Goal: Task Accomplishment & Management: Complete application form

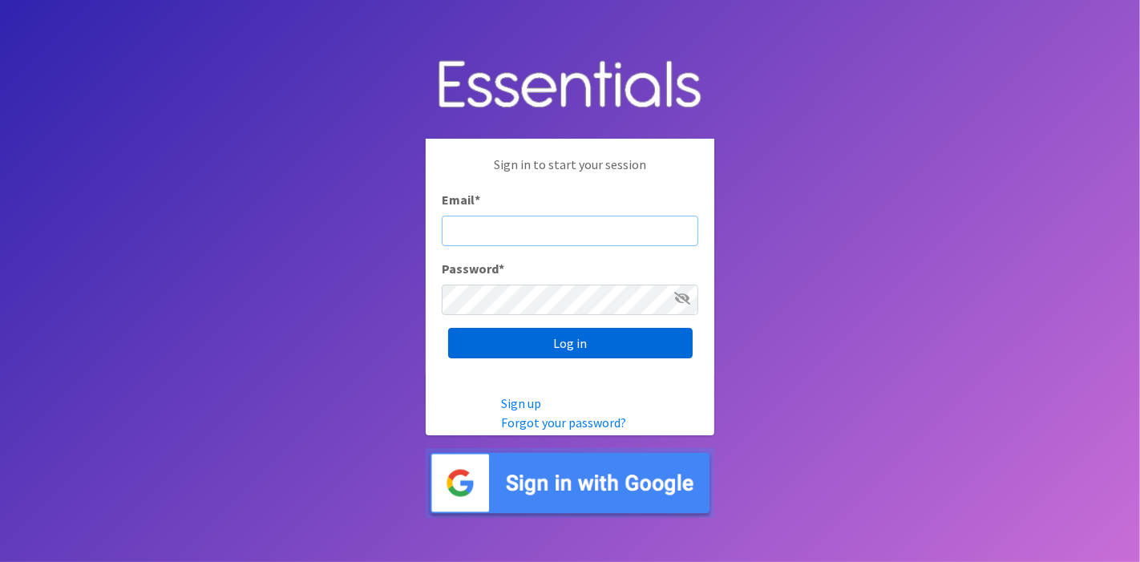
type input "[EMAIL_ADDRESS][DOMAIN_NAME]"
click at [619, 347] on input "Log in" at bounding box center [570, 343] width 244 height 30
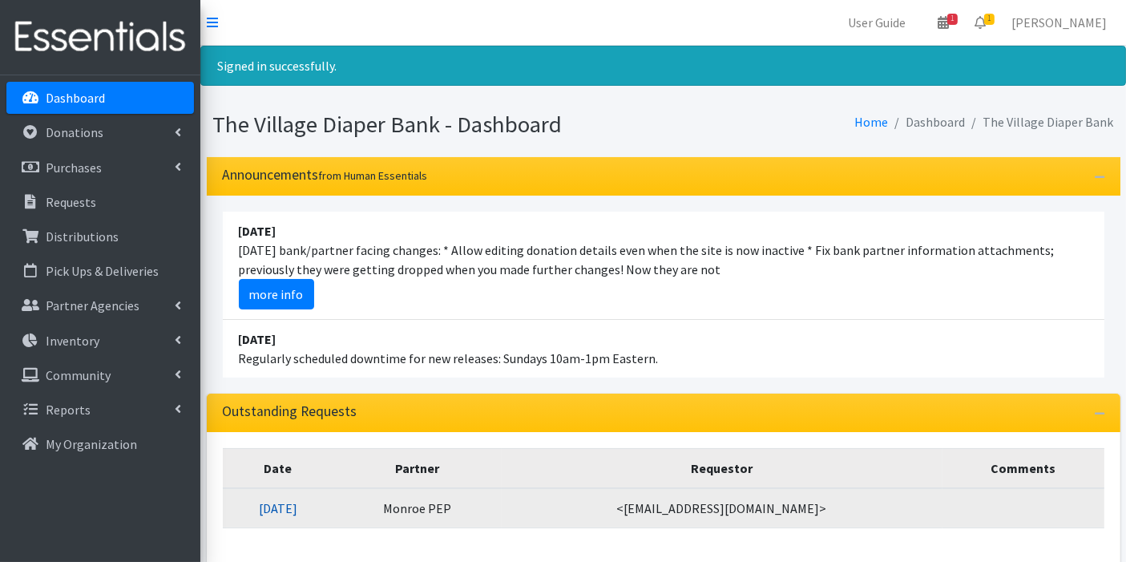
click at [297, 502] on link "08/14/2025" at bounding box center [278, 508] width 38 height 16
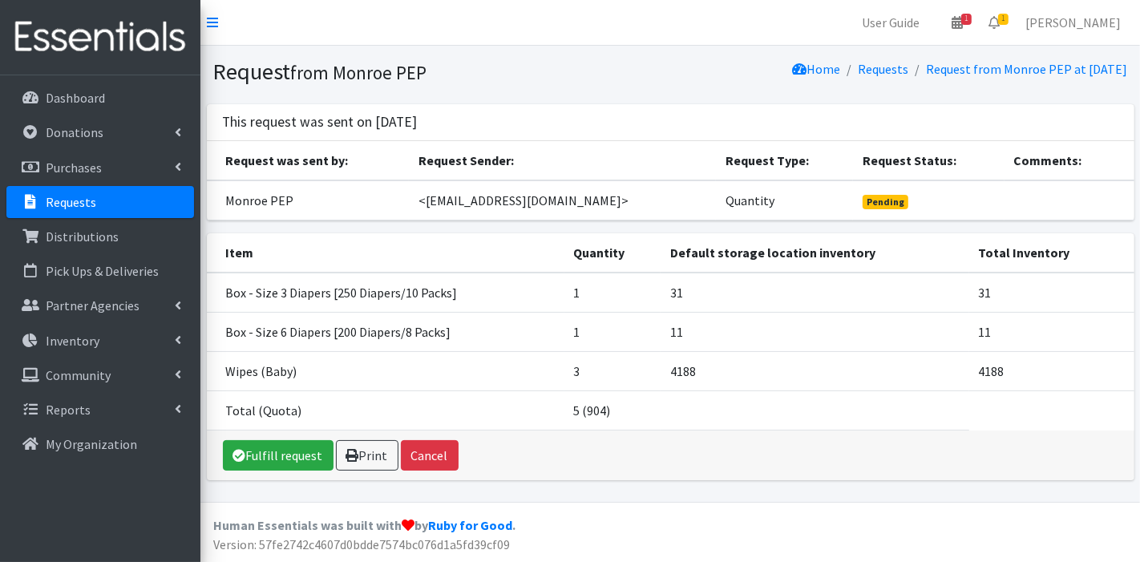
click at [324, 502] on footer "Human Essentials was built with by Ruby for Good . Version: 57fe2742c4607d0bdde…" at bounding box center [669, 532] width 939 height 60
click at [267, 450] on link "Fulfill request" at bounding box center [278, 455] width 111 height 30
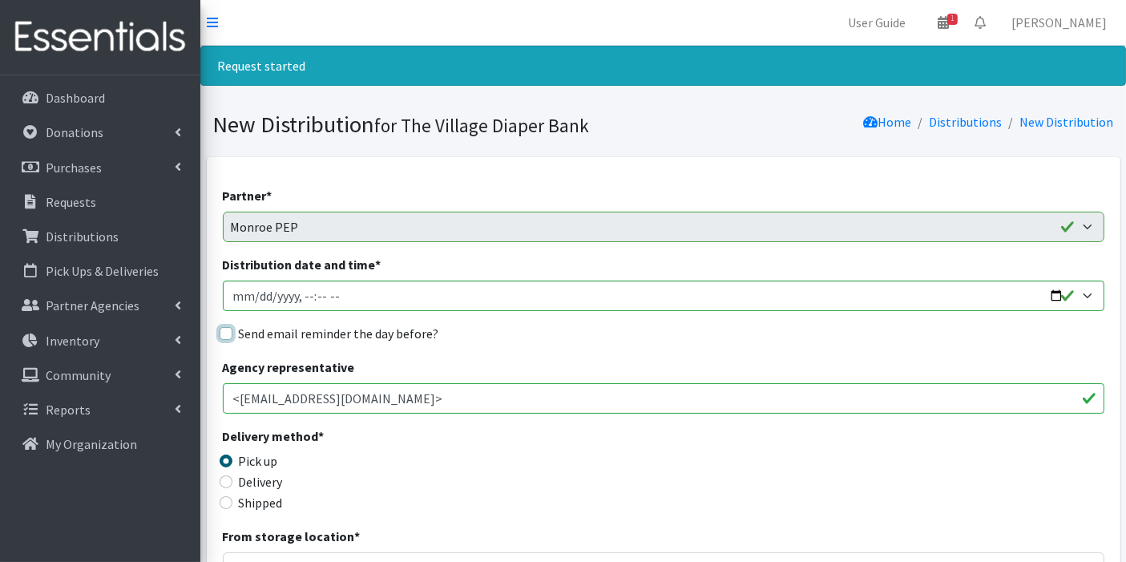
click at [226, 333] on input "Send email reminder the day before?" at bounding box center [226, 333] width 13 height 13
checkbox input "true"
click at [253, 294] on input "Distribution date and time *" at bounding box center [663, 295] width 881 height 30
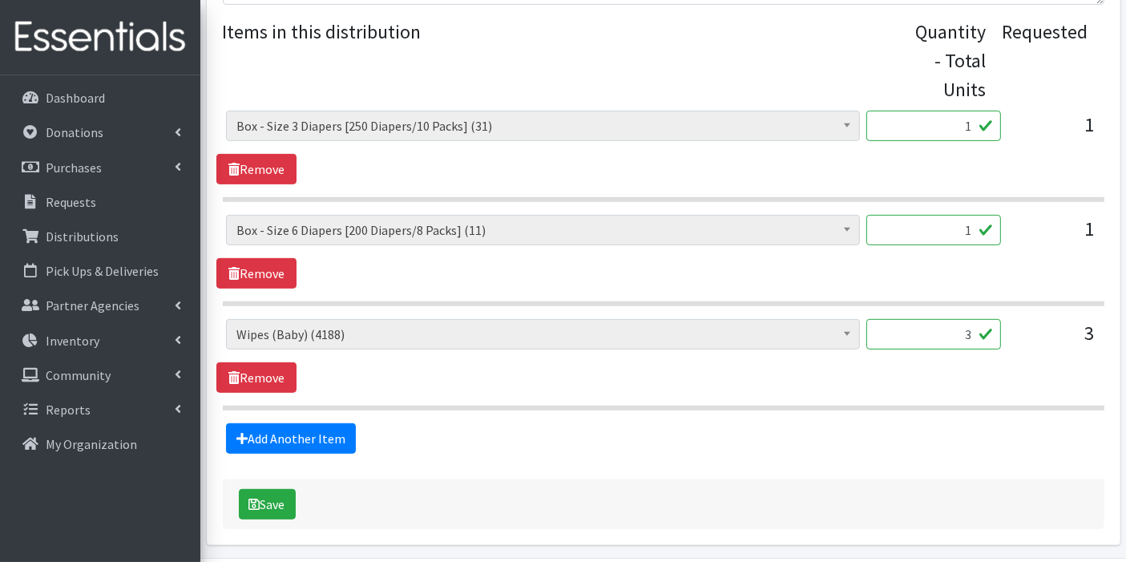
scroll to position [717, 0]
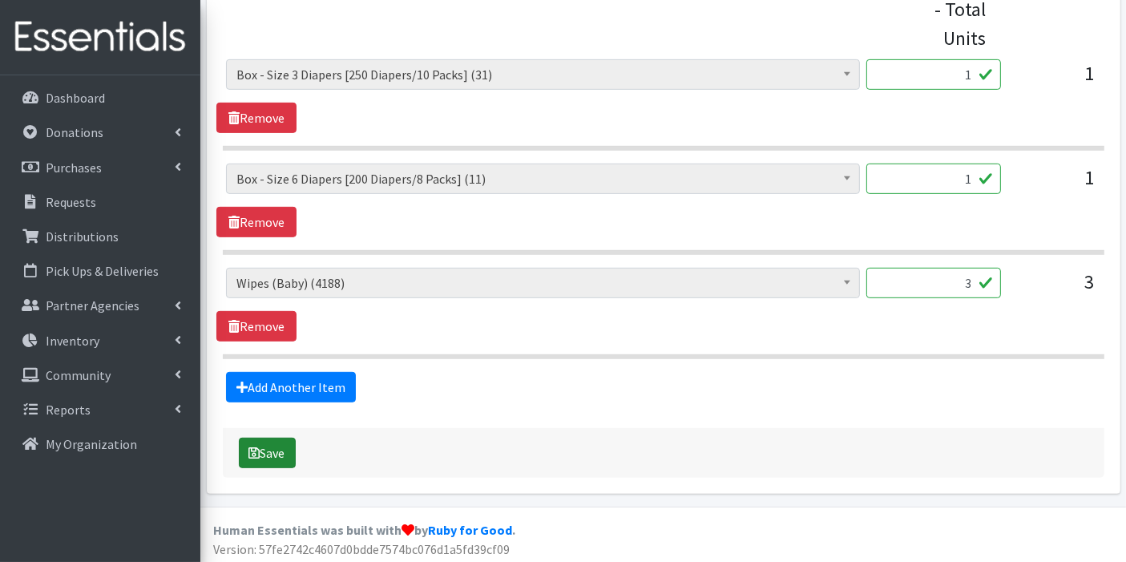
click at [276, 450] on button "Save" at bounding box center [267, 453] width 57 height 30
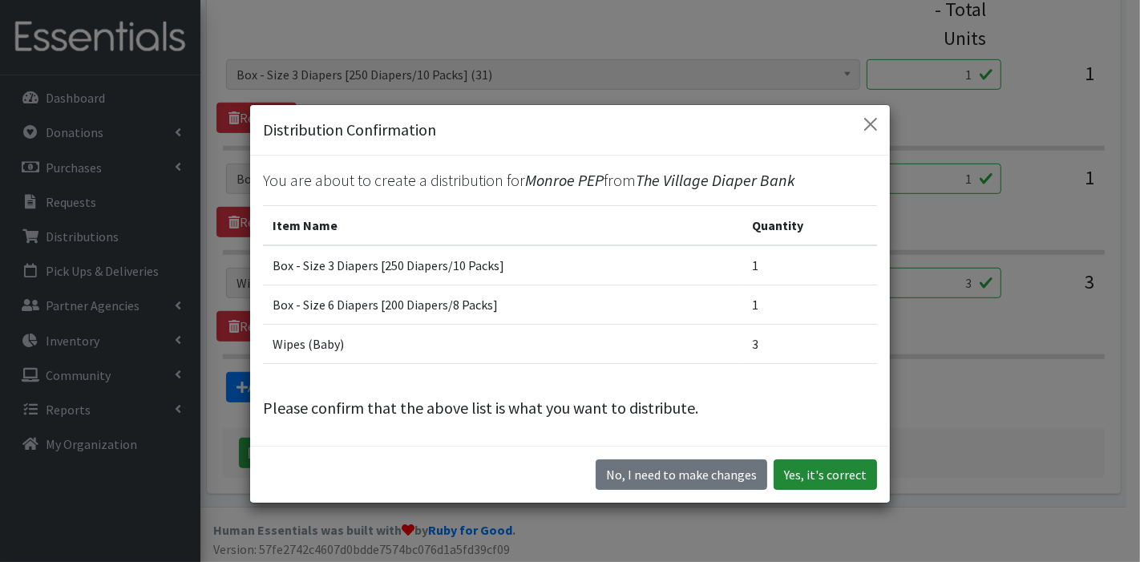
click at [792, 473] on button "Yes, it's correct" at bounding box center [824, 474] width 103 height 30
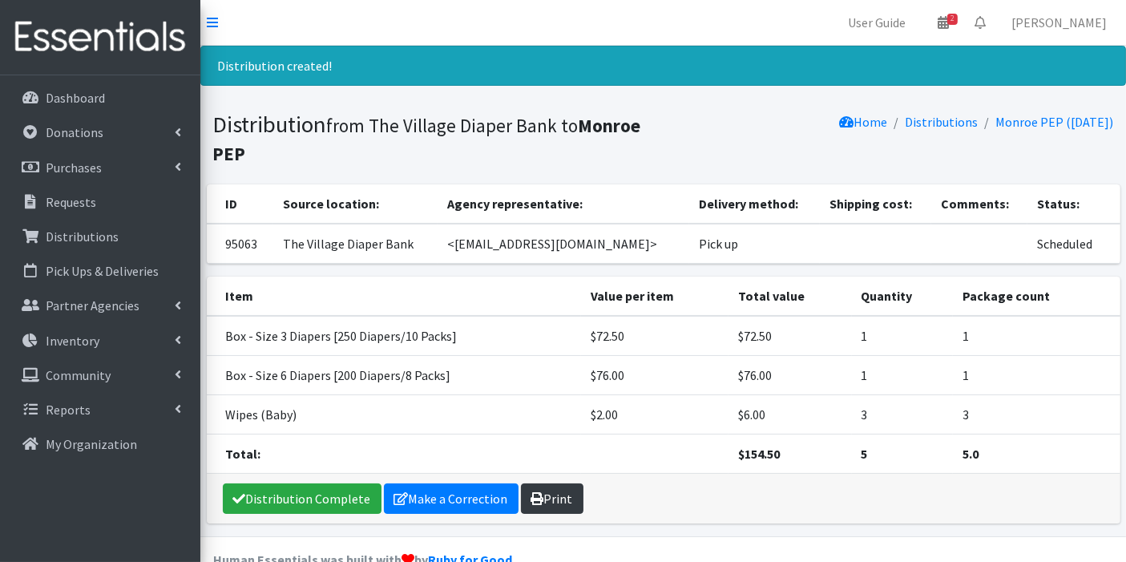
click at [560, 490] on link "Print" at bounding box center [552, 498] width 63 height 30
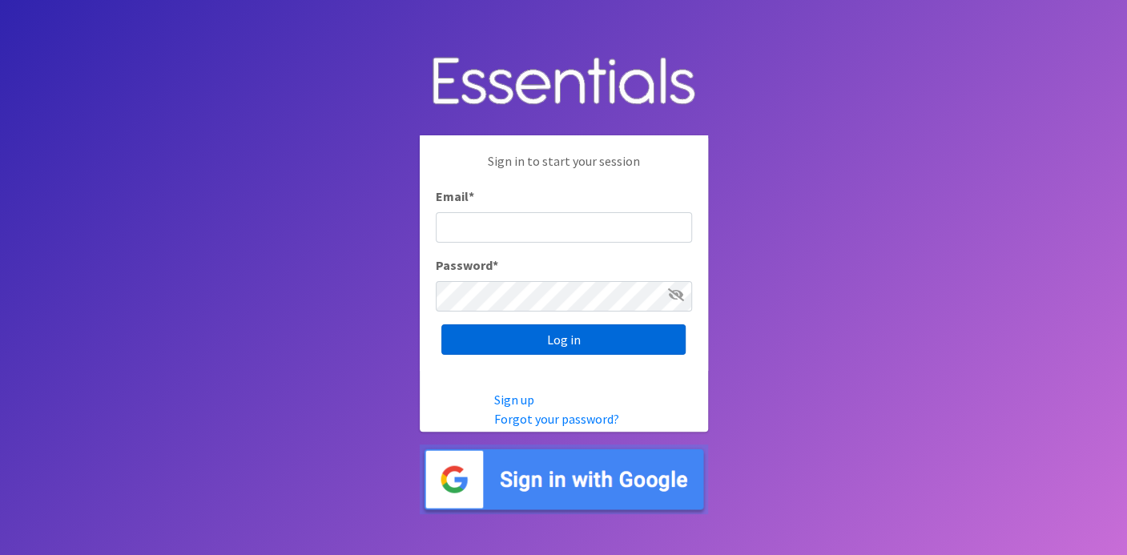
type input "[EMAIL_ADDRESS][DOMAIN_NAME]"
click at [521, 338] on input "Log in" at bounding box center [564, 340] width 244 height 30
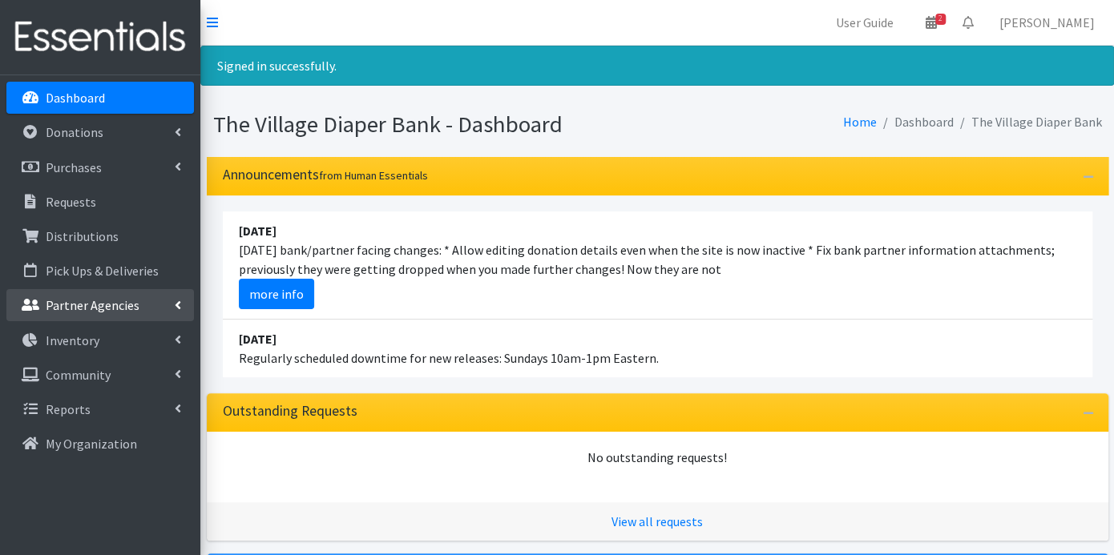
click at [130, 298] on p "Partner Agencies" at bounding box center [93, 305] width 94 height 16
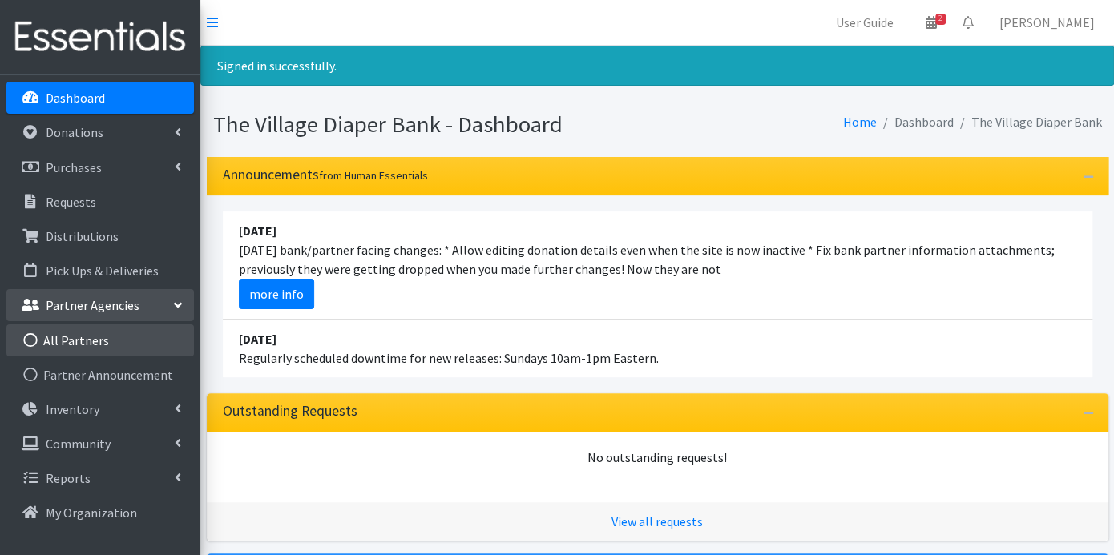
click at [110, 337] on link "All Partners" at bounding box center [100, 341] width 188 height 32
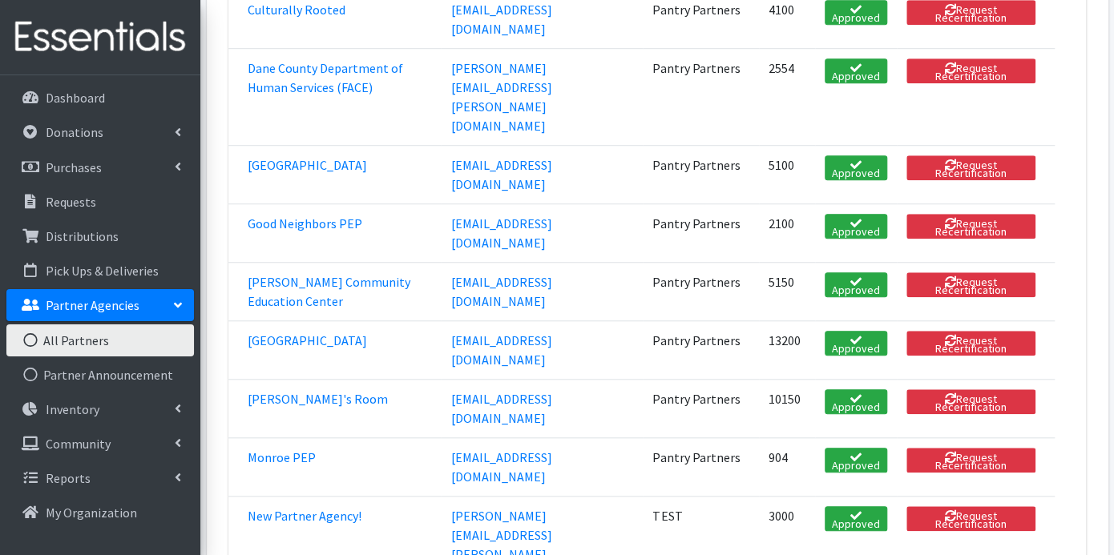
scroll to position [1068, 0]
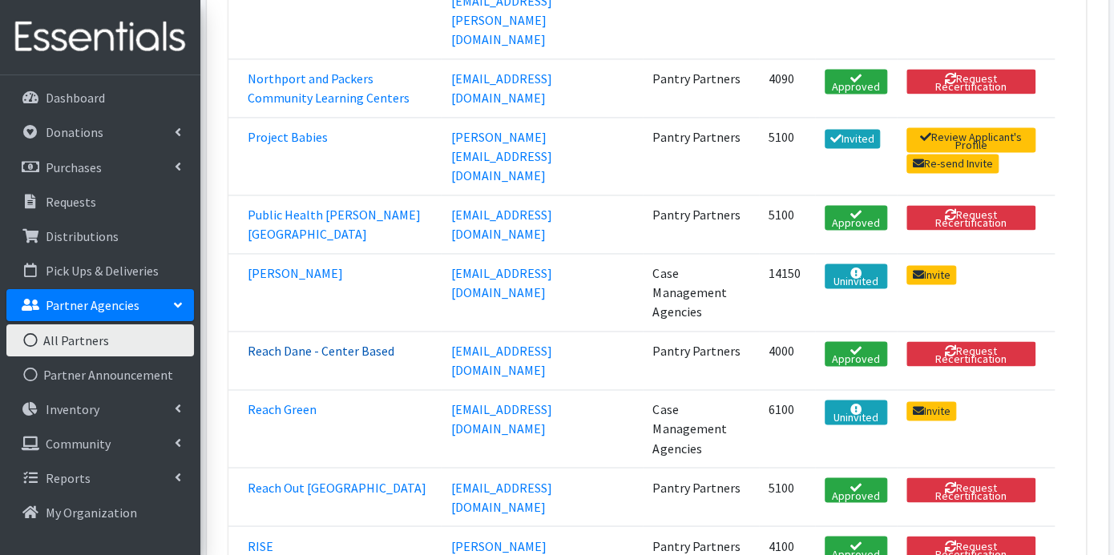
click at [274, 343] on link "Reach Dane - Center Based" at bounding box center [321, 351] width 147 height 16
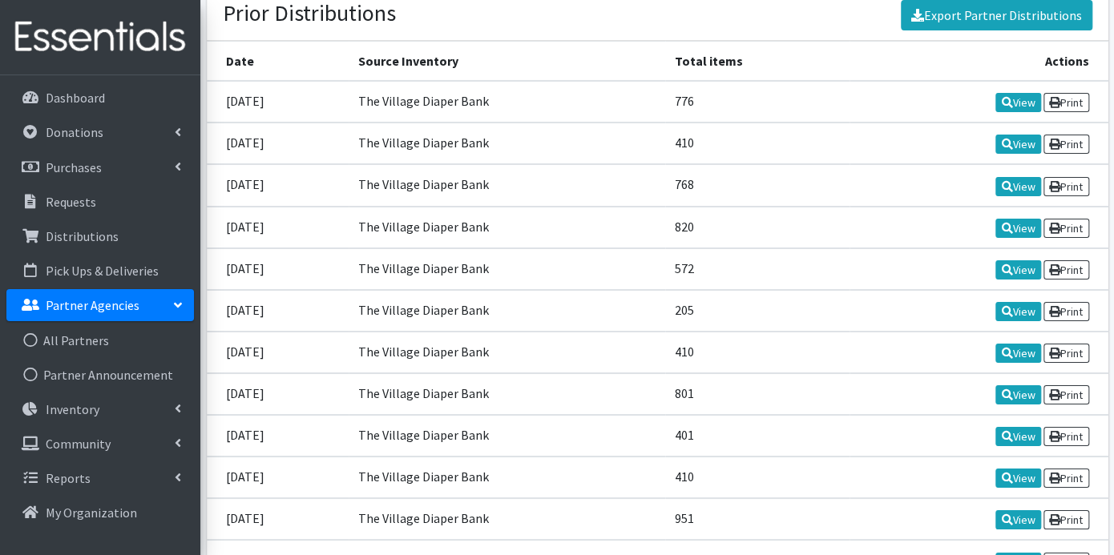
scroll to position [2760, 0]
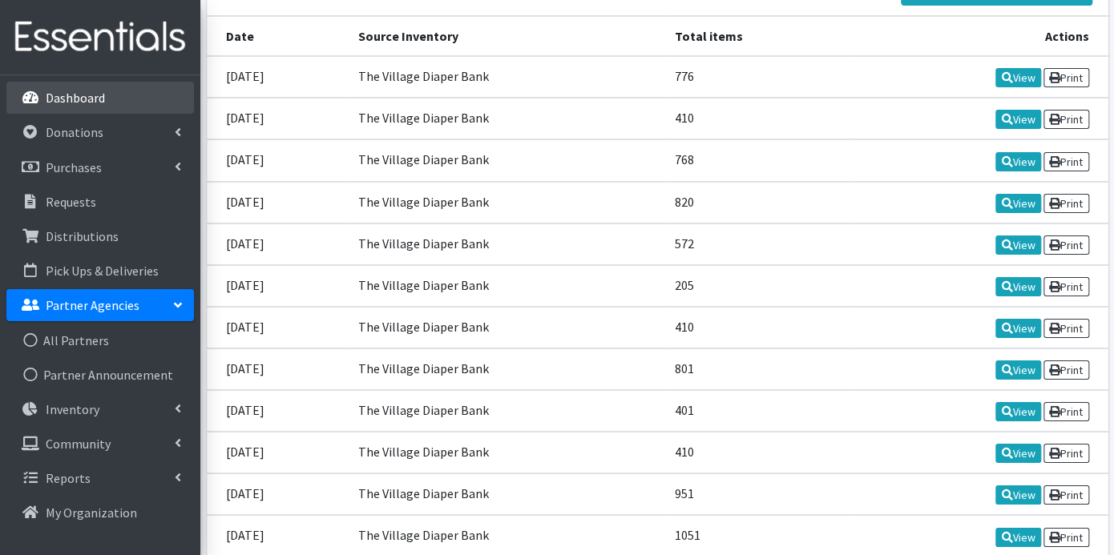
click at [96, 99] on p "Dashboard" at bounding box center [75, 98] width 59 height 16
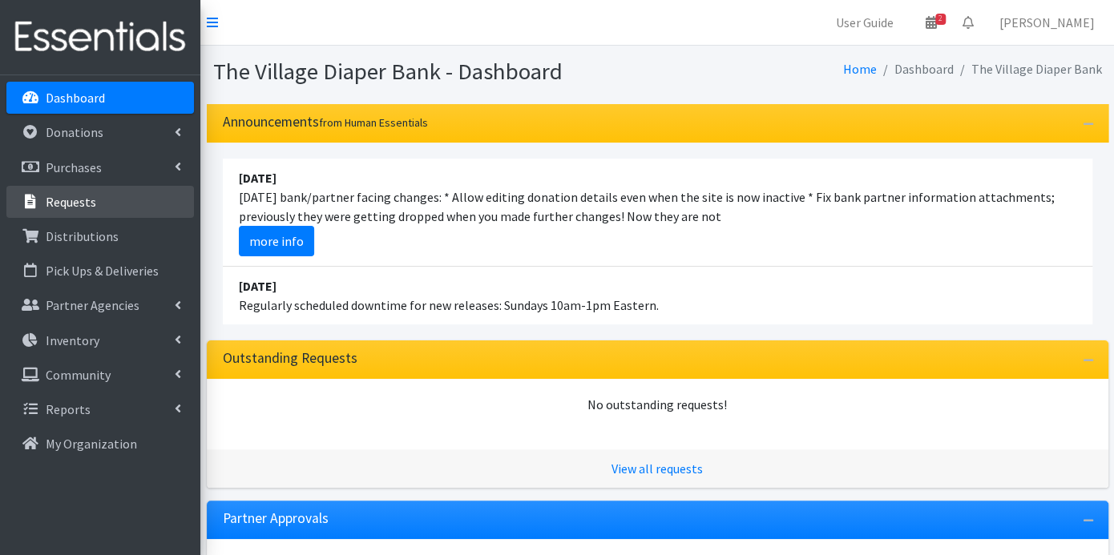
click at [96, 198] on link "Requests" at bounding box center [100, 202] width 188 height 32
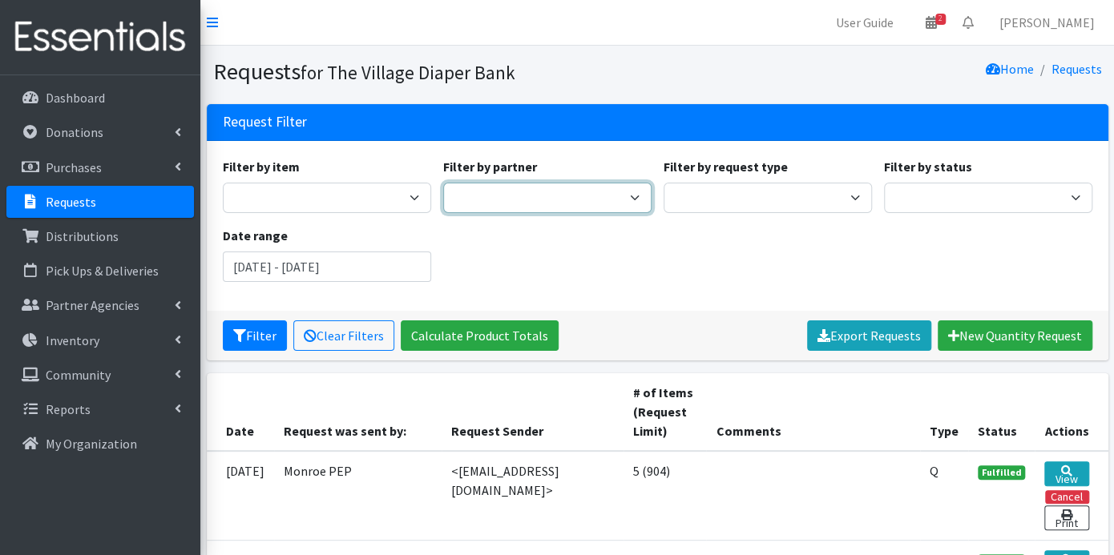
click at [633, 199] on select "Atwood PEP Badger Prairie Needs Network ConnectRx Culturally Rooted Dane County…" at bounding box center [547, 198] width 208 height 30
select select "3920"
click at [443, 183] on select "Atwood PEP Badger Prairie Needs Network ConnectRx Culturally Rooted Dane County…" at bounding box center [547, 198] width 208 height 30
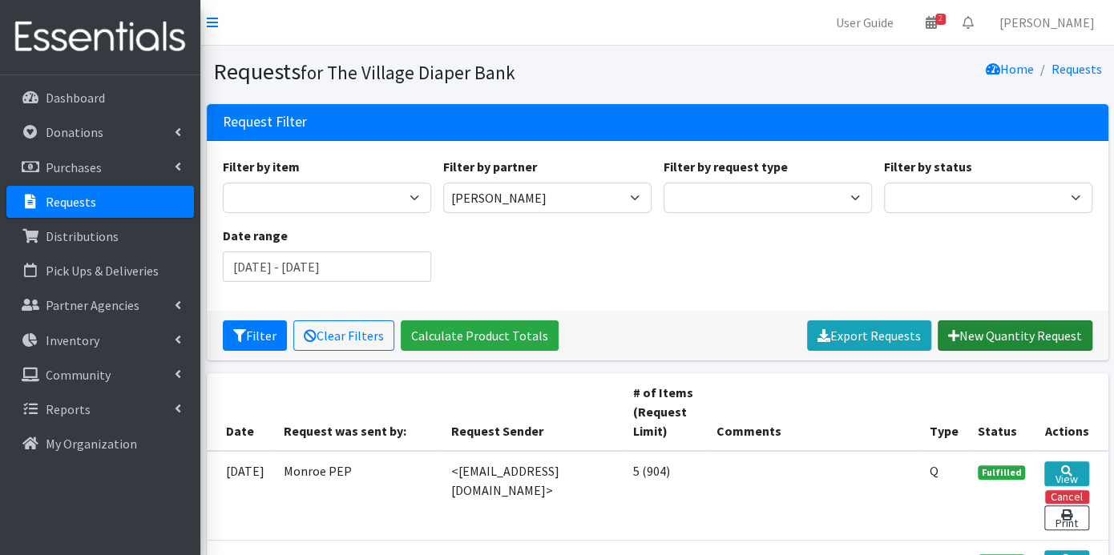
click at [975, 336] on link "New Quantity Request" at bounding box center [1015, 336] width 155 height 30
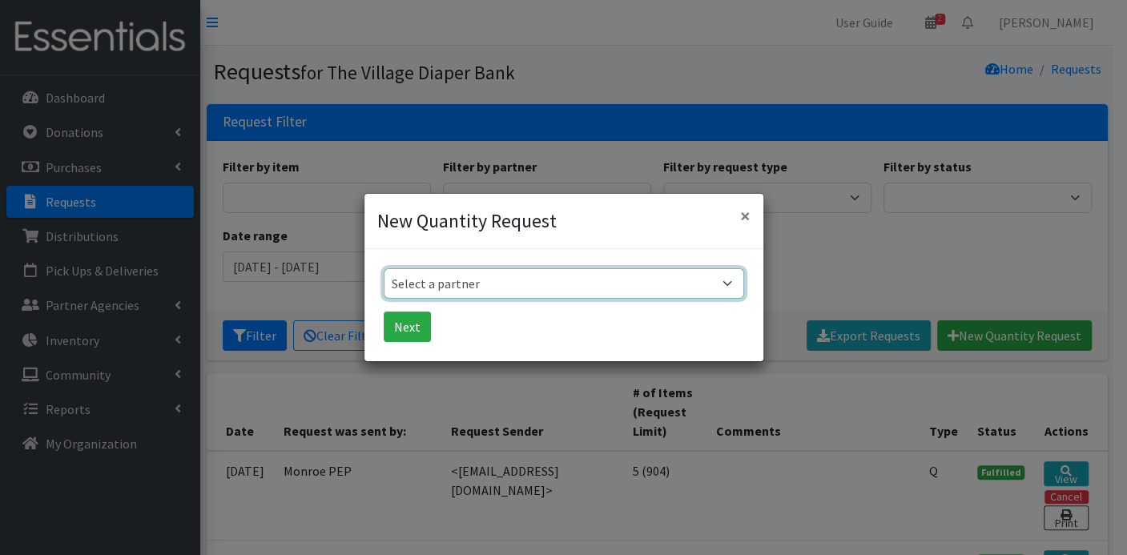
click at [734, 284] on select "Select a partner Atwood PEP Badger Prairie Needs Network ConnectRx Culturally R…" at bounding box center [564, 283] width 361 height 30
select select "3920"
click at [384, 268] on select "Select a partner Atwood PEP Badger Prairie Needs Network ConnectRx Culturally R…" at bounding box center [564, 283] width 361 height 30
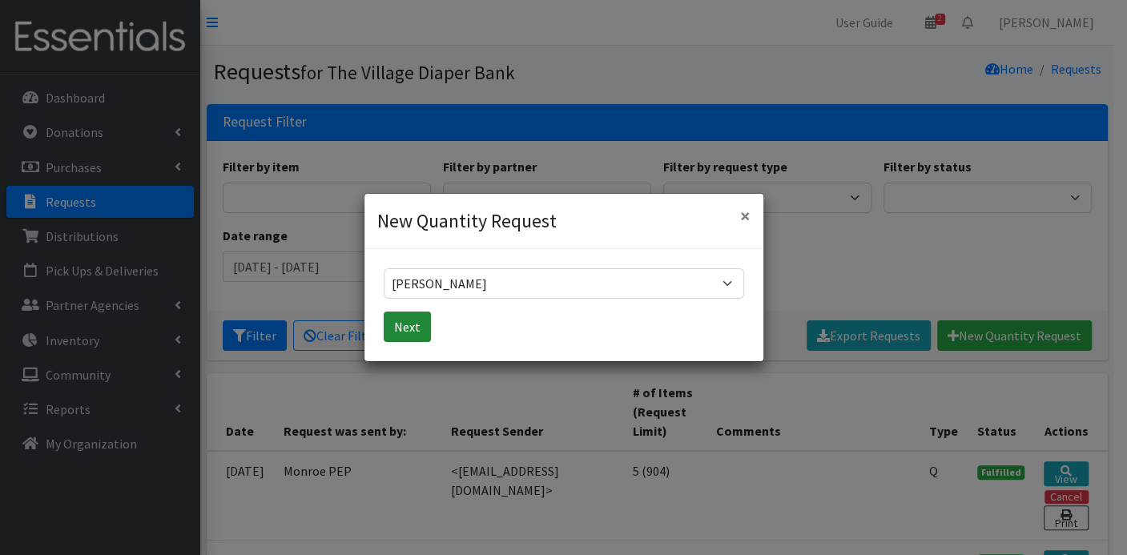
click at [414, 326] on button "Next" at bounding box center [407, 327] width 47 height 30
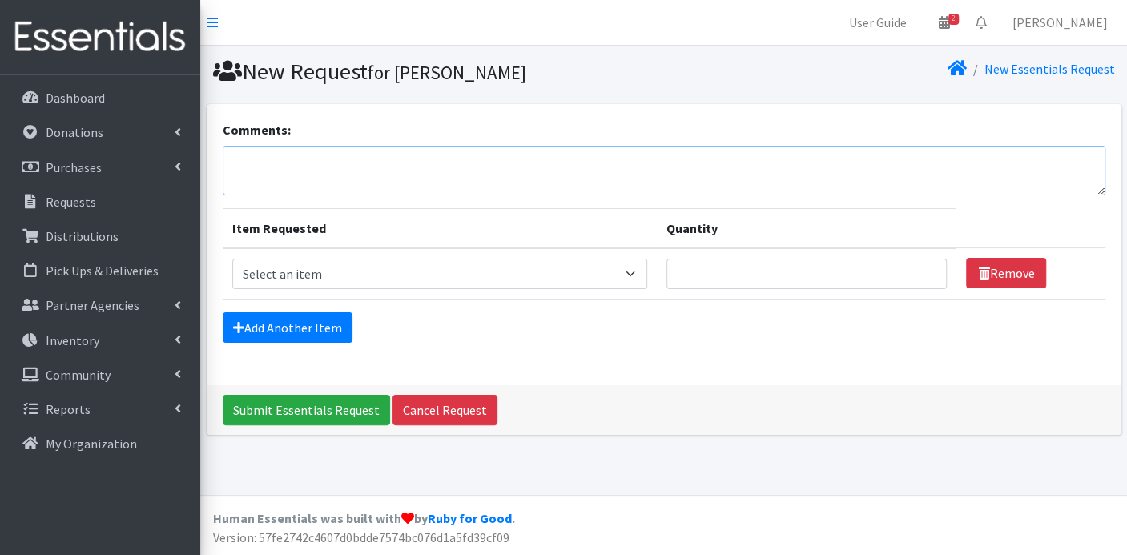
click at [360, 175] on textarea "Comments:" at bounding box center [664, 171] width 883 height 50
type textarea "August"
click at [634, 276] on select "Select an item Box - 2T-3T Pull-ups [200 Pull-ups/8 Packs] Box - 3T-4T Pull-ups…" at bounding box center [439, 274] width 415 height 30
select select "9798"
click at [232, 259] on select "Select an item Box - 2T-3T Pull-ups [200 Pull-ups/8 Packs] Box - 3T-4T Pull-ups…" at bounding box center [439, 274] width 415 height 30
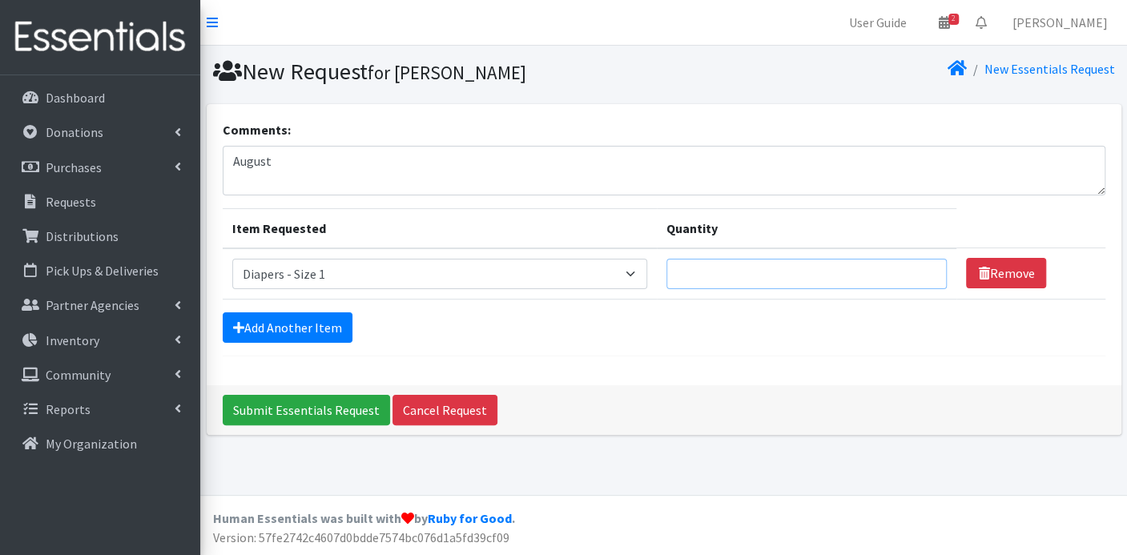
click at [741, 278] on input "Quantity" at bounding box center [807, 274] width 281 height 30
type input "300"
click at [274, 323] on link "Add Another Item" at bounding box center [288, 328] width 130 height 30
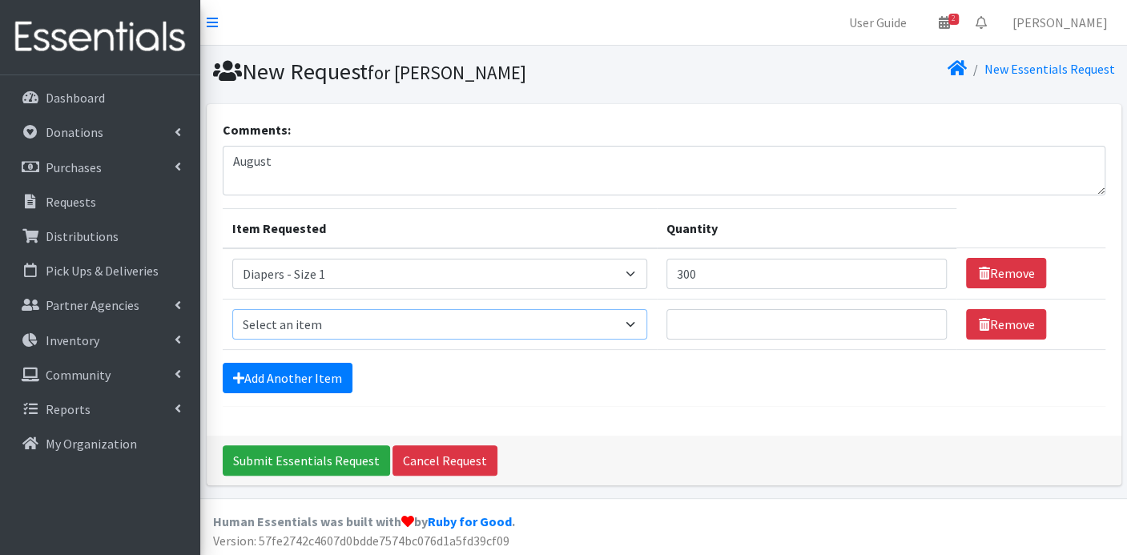
click at [632, 321] on select "Select an item Box - 2T-3T Pull-ups [200 Pull-ups/8 Packs] Box - 3T-4T Pull-ups…" at bounding box center [439, 324] width 415 height 30
select select "9797"
click at [232, 309] on select "Select an item Box - 2T-3T Pull-ups [200 Pull-ups/8 Packs] Box - 3T-4T Pull-ups…" at bounding box center [439, 324] width 415 height 30
click at [700, 325] on input "Quantity" at bounding box center [807, 324] width 281 height 30
type input "200"
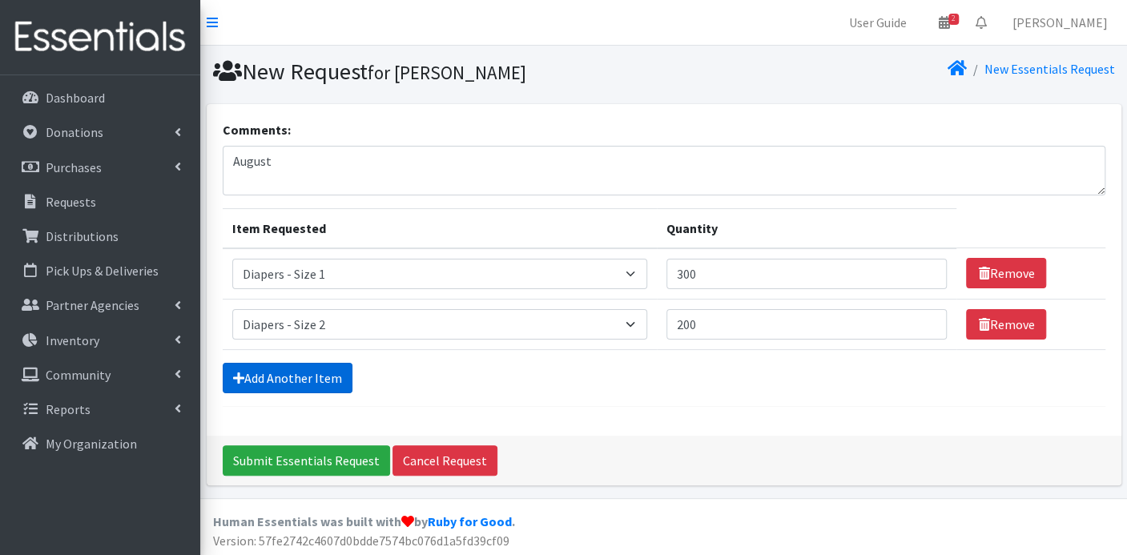
click at [317, 379] on link "Add Another Item" at bounding box center [288, 378] width 130 height 30
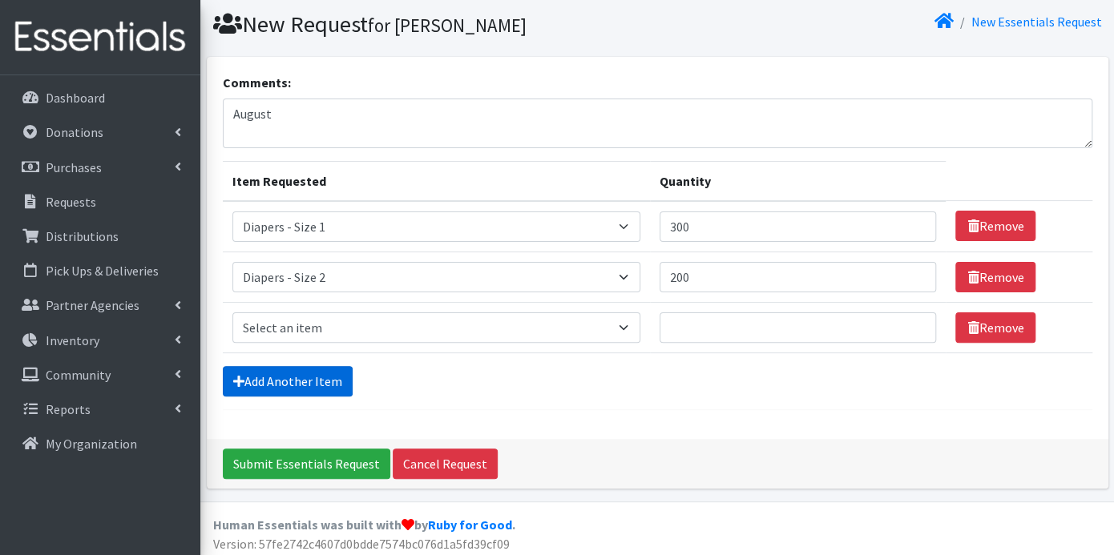
scroll to position [50, 0]
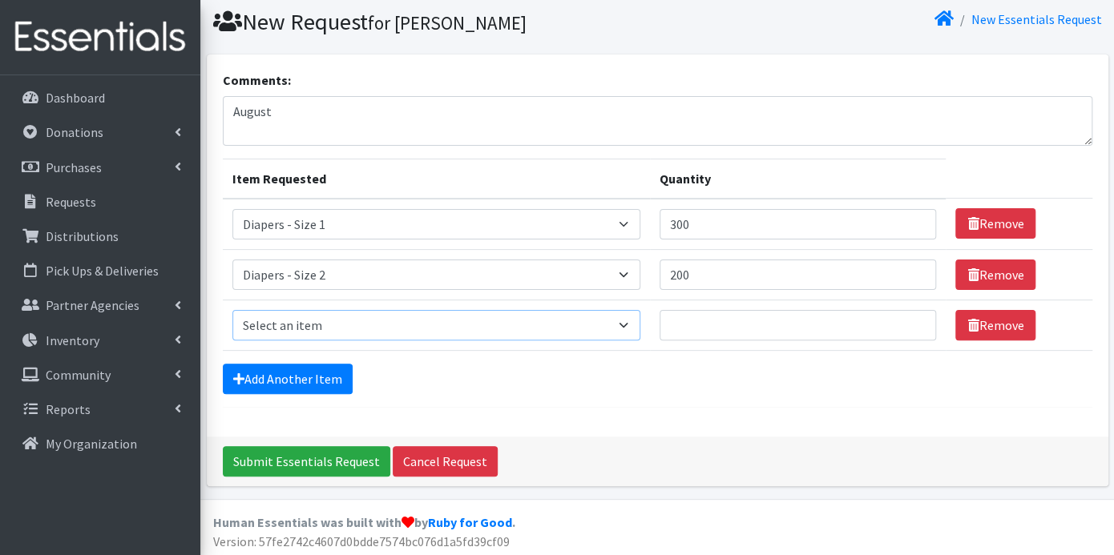
click at [627, 319] on select "Select an item Box - 2T-3T Pull-ups [200 Pull-ups/8 Packs] Box - 3T-4T Pull-ups…" at bounding box center [436, 325] width 409 height 30
select select "9803"
click at [232, 310] on select "Select an item Box - 2T-3T Pull-ups [200 Pull-ups/8 Packs] Box - 3T-4T Pull-ups…" at bounding box center [436, 325] width 409 height 30
click at [696, 321] on input "Quantity" at bounding box center [798, 325] width 276 height 30
type input "700"
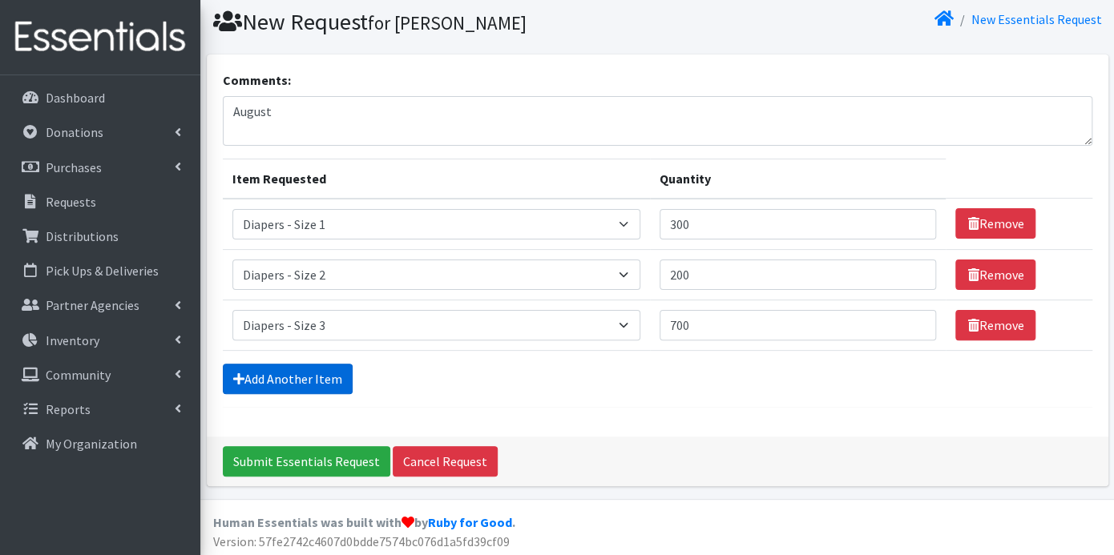
click at [310, 376] on link "Add Another Item" at bounding box center [288, 379] width 130 height 30
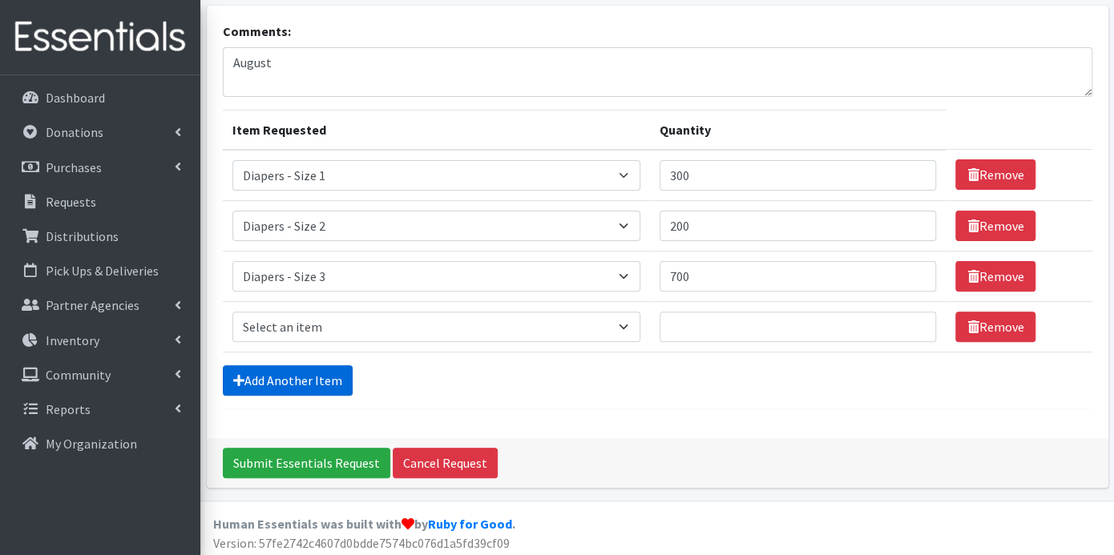
scroll to position [100, 0]
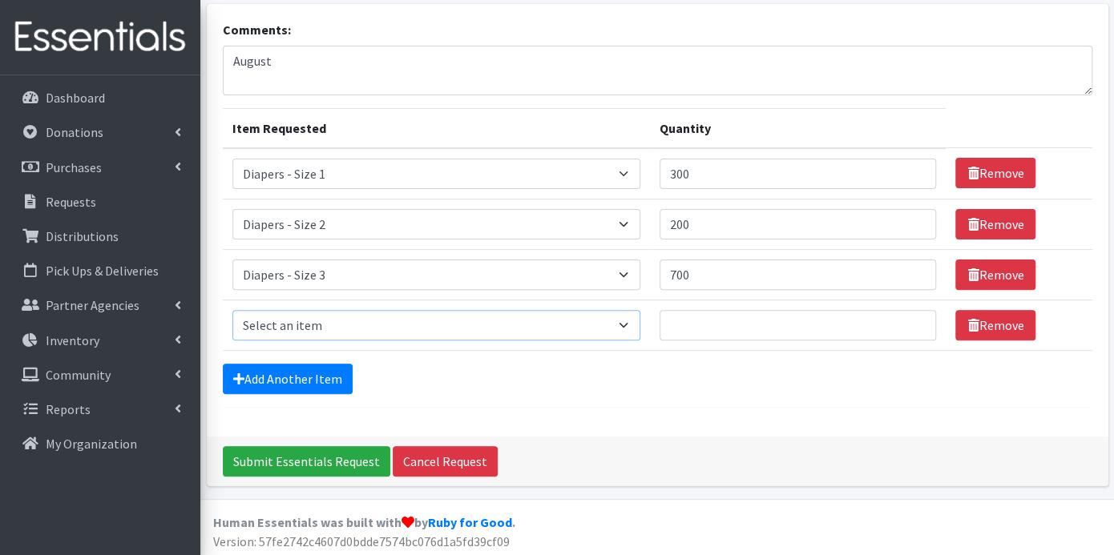
click at [620, 323] on select "Select an item Box - 2T-3T Pull-ups [200 Pull-ups/8 Packs] Box - 3T-4T Pull-ups…" at bounding box center [436, 325] width 409 height 30
select select "9799"
click at [232, 310] on select "Select an item Box - 2T-3T Pull-ups [200 Pull-ups/8 Packs] Box - 3T-4T Pull-ups…" at bounding box center [436, 325] width 409 height 30
click at [746, 335] on input "Quantity" at bounding box center [798, 325] width 276 height 30
type input "1000"
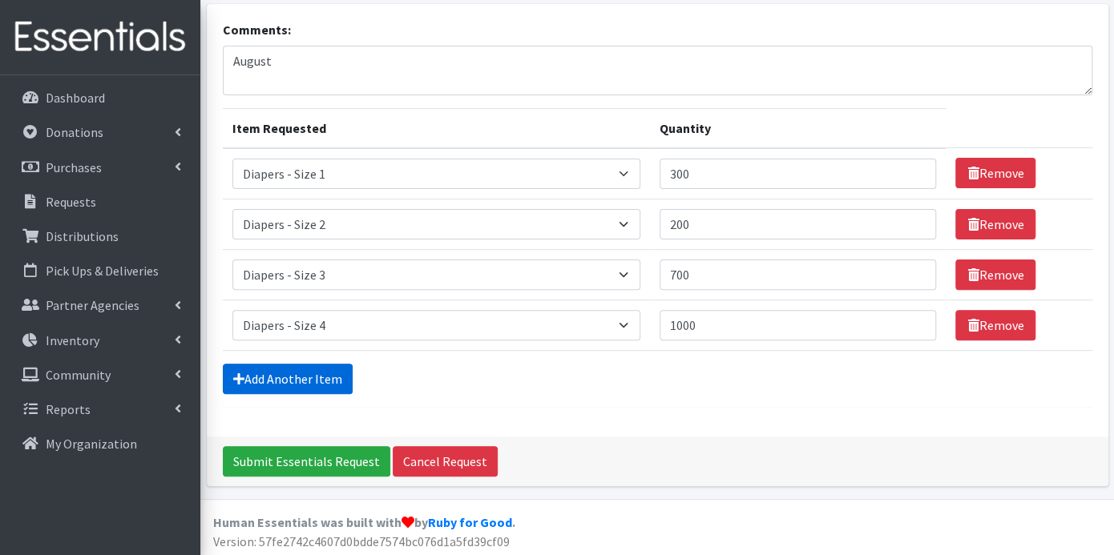
click at [308, 374] on link "Add Another Item" at bounding box center [288, 379] width 130 height 30
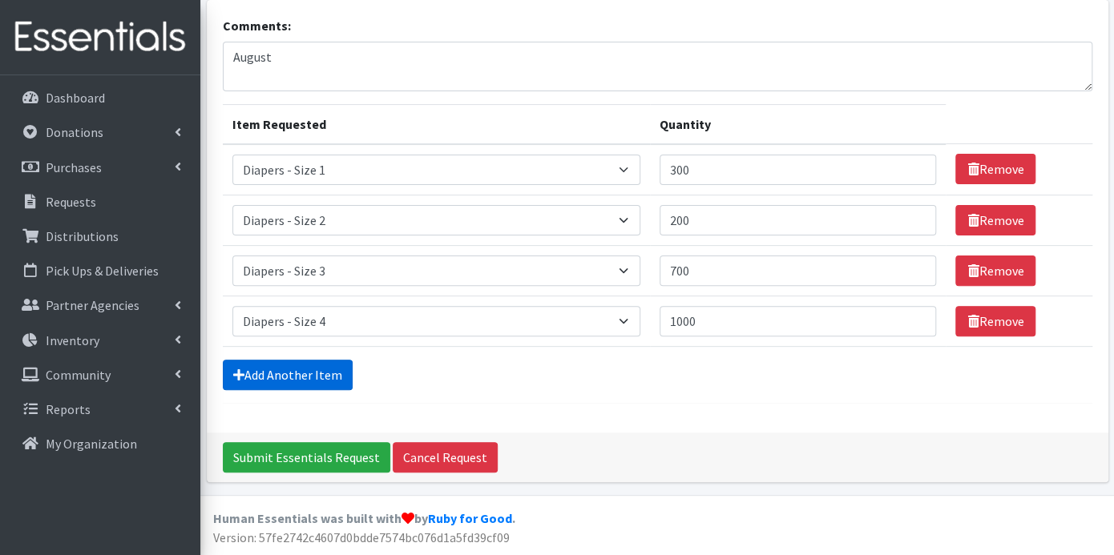
scroll to position [151, 0]
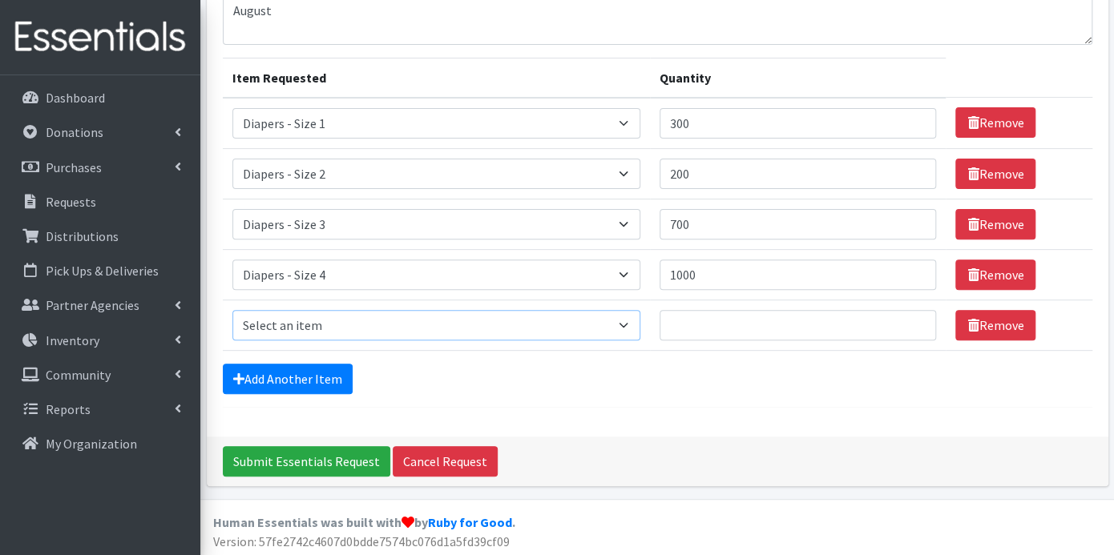
click at [629, 317] on select "Select an item Box - 2T-3T Pull-ups [200 Pull-ups/8 Packs] Box - 3T-4T Pull-ups…" at bounding box center [436, 325] width 409 height 30
select select "9802"
click at [232, 310] on select "Select an item Box - 2T-3T Pull-ups [200 Pull-ups/8 Packs] Box - 3T-4T Pull-ups…" at bounding box center [436, 325] width 409 height 30
click at [737, 329] on input "Quantity" at bounding box center [798, 325] width 276 height 30
type input "2400"
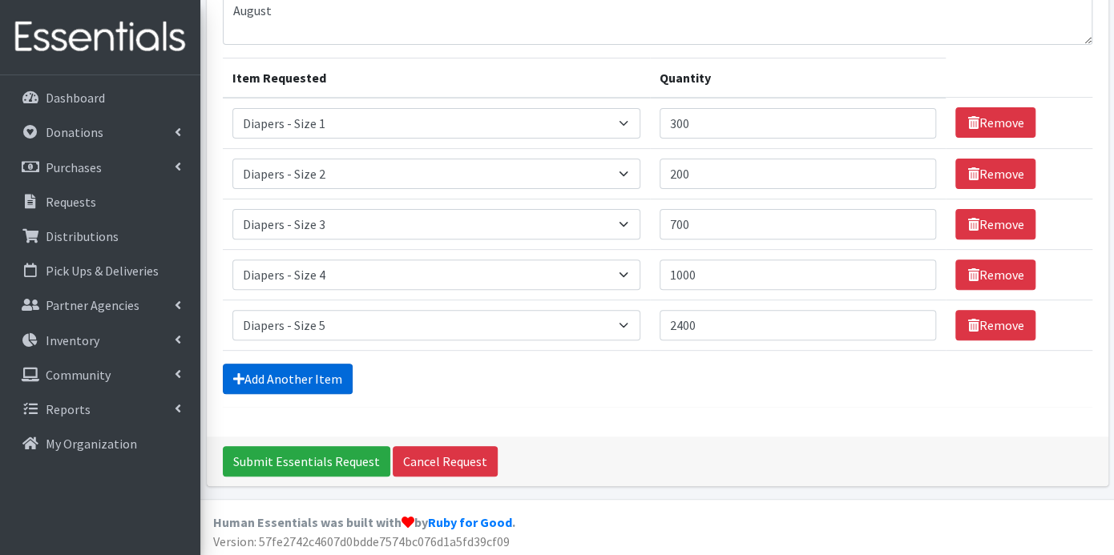
click at [314, 378] on link "Add Another Item" at bounding box center [288, 379] width 130 height 30
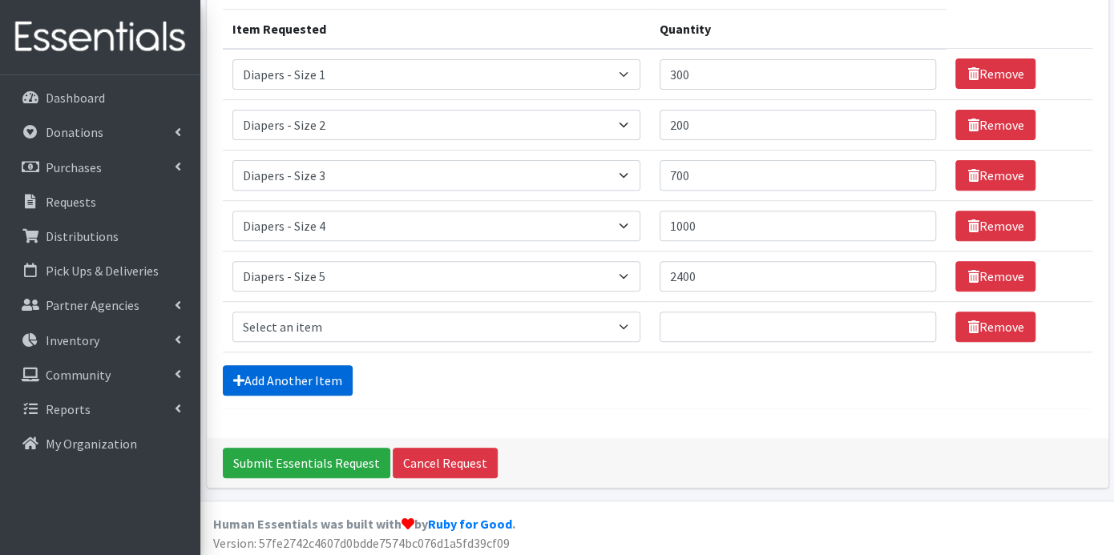
scroll to position [201, 0]
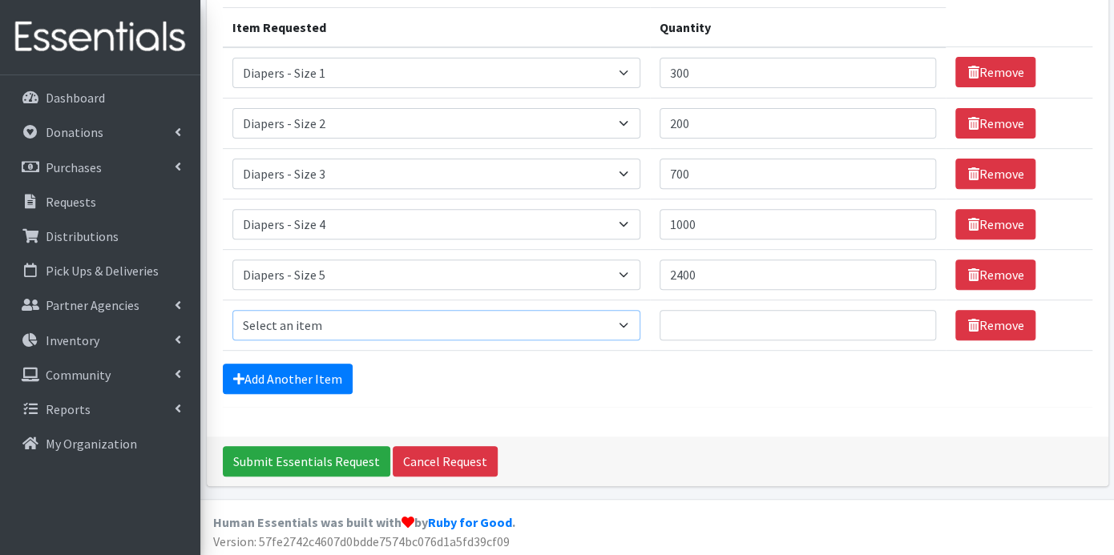
click at [635, 313] on select "Select an item Box - 2T-3T Pull-ups [200 Pull-ups/8 Packs] Box - 3T-4T Pull-ups…" at bounding box center [436, 325] width 409 height 30
select select "9800"
click at [232, 310] on select "Select an item Box - 2T-3T Pull-ups [200 Pull-ups/8 Packs] Box - 3T-4T Pull-ups…" at bounding box center [436, 325] width 409 height 30
click at [707, 319] on input "Quantity" at bounding box center [798, 325] width 276 height 30
type input "2400"
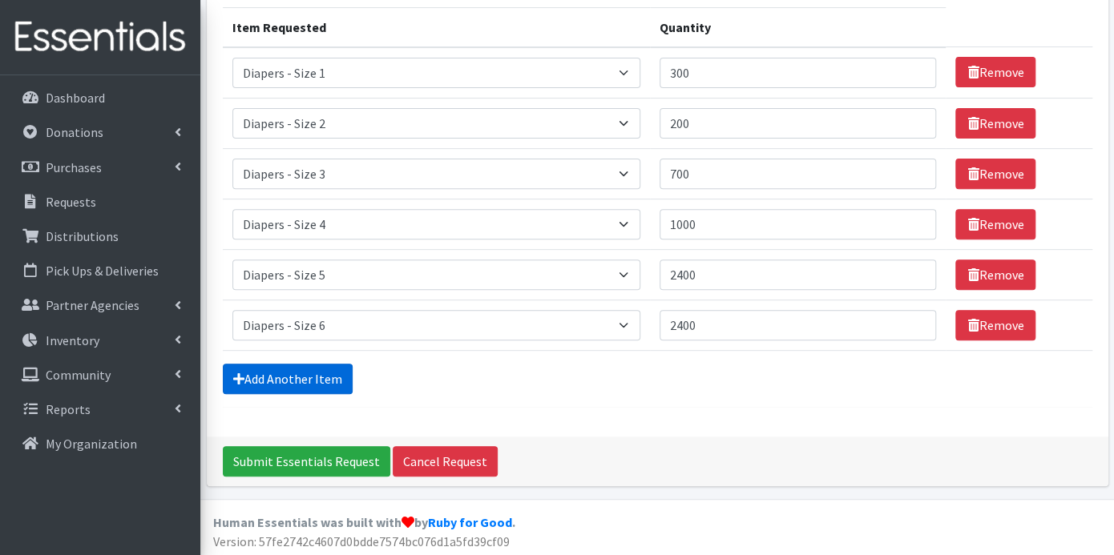
click at [317, 371] on link "Add Another Item" at bounding box center [288, 379] width 130 height 30
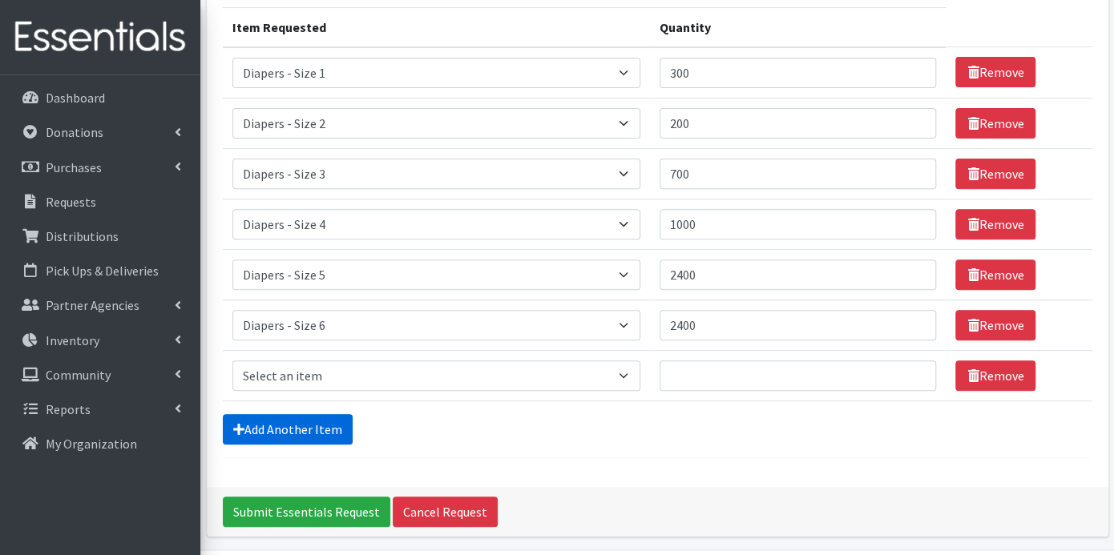
scroll to position [251, 0]
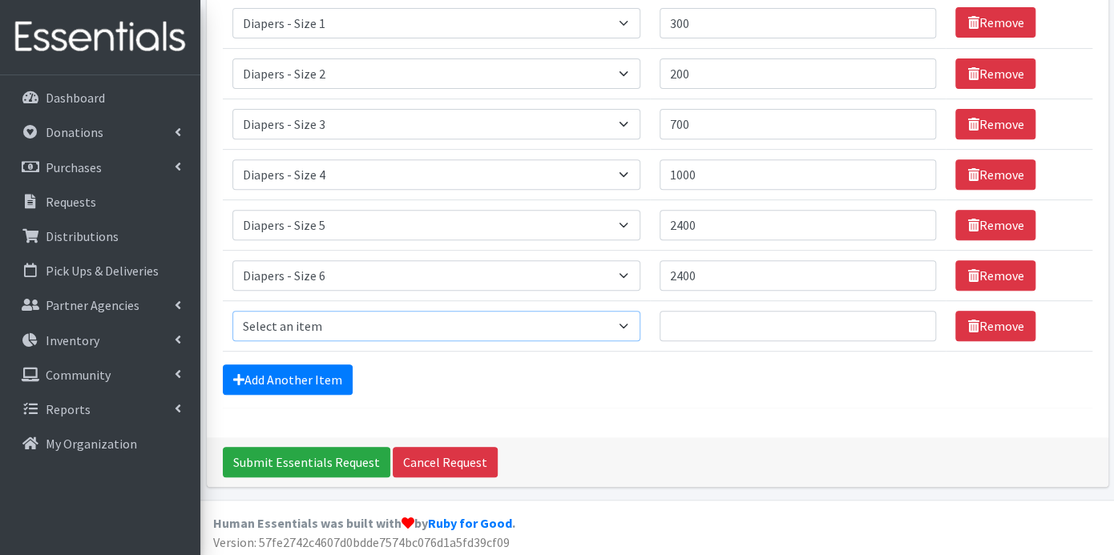
click at [625, 324] on select "Select an item Box - 2T-3T Pull-ups [200 Pull-ups/8 Packs] Box - 3T-4T Pull-ups…" at bounding box center [436, 326] width 409 height 30
select select "12545"
click at [232, 311] on select "Select an item Box - 2T-3T Pull-ups [200 Pull-ups/8 Packs] Box - 3T-4T Pull-ups…" at bounding box center [436, 326] width 409 height 30
click at [694, 319] on input "Quantity" at bounding box center [798, 326] width 276 height 30
type input "600"
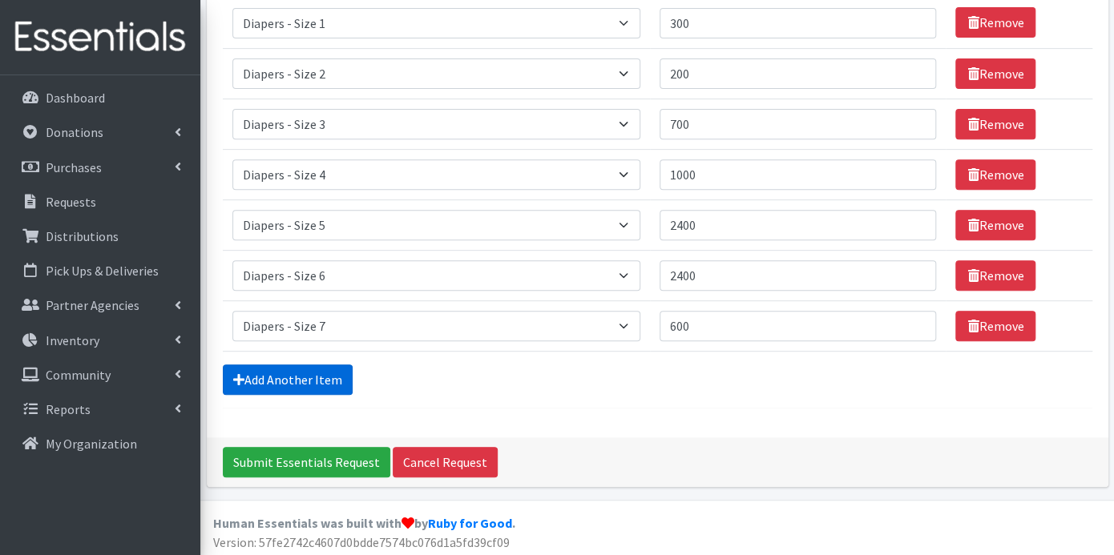
click at [323, 376] on link "Add Another Item" at bounding box center [288, 380] width 130 height 30
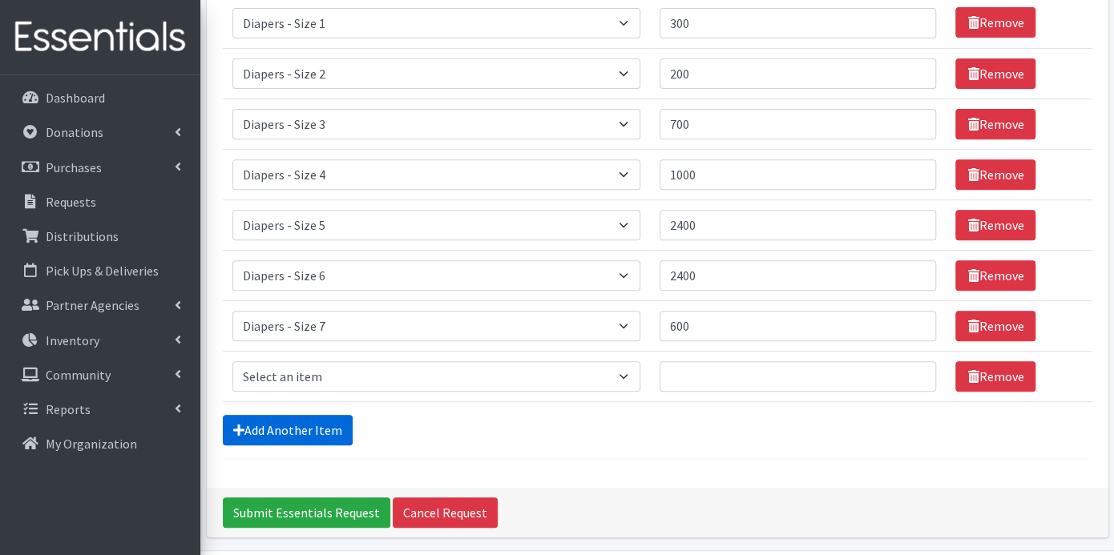
scroll to position [301, 0]
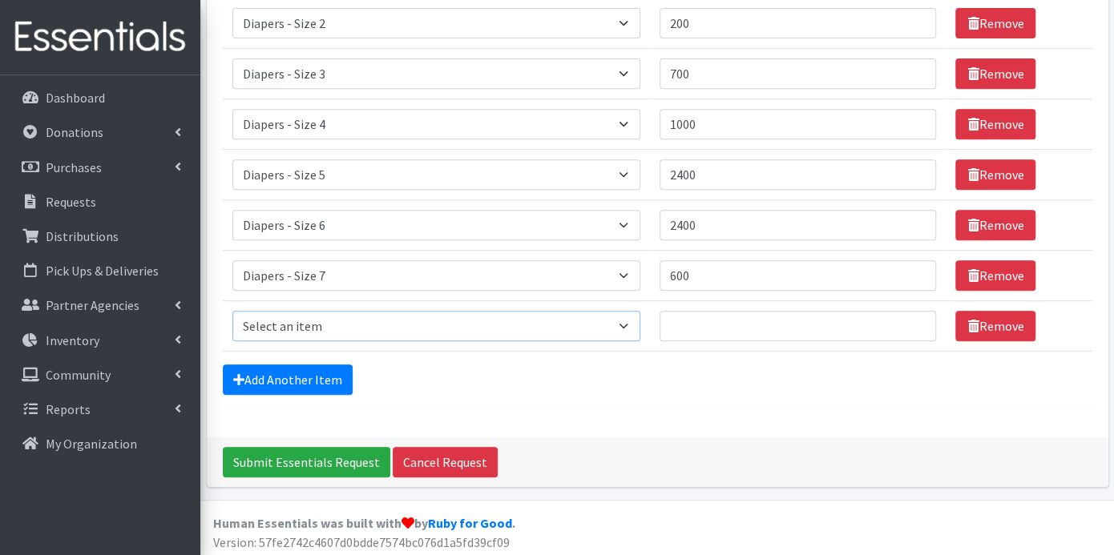
click at [636, 321] on select "Select an item Box - 2T-3T Pull-ups [200 Pull-ups/8 Packs] Box - 3T-4T Pull-ups…" at bounding box center [436, 326] width 409 height 30
select select "9779"
click at [232, 311] on select "Select an item Box - 2T-3T Pull-ups [200 Pull-ups/8 Packs] Box - 3T-4T Pull-ups…" at bounding box center [436, 326] width 409 height 30
click at [696, 316] on input "Quantity" at bounding box center [798, 326] width 276 height 30
type input "300"
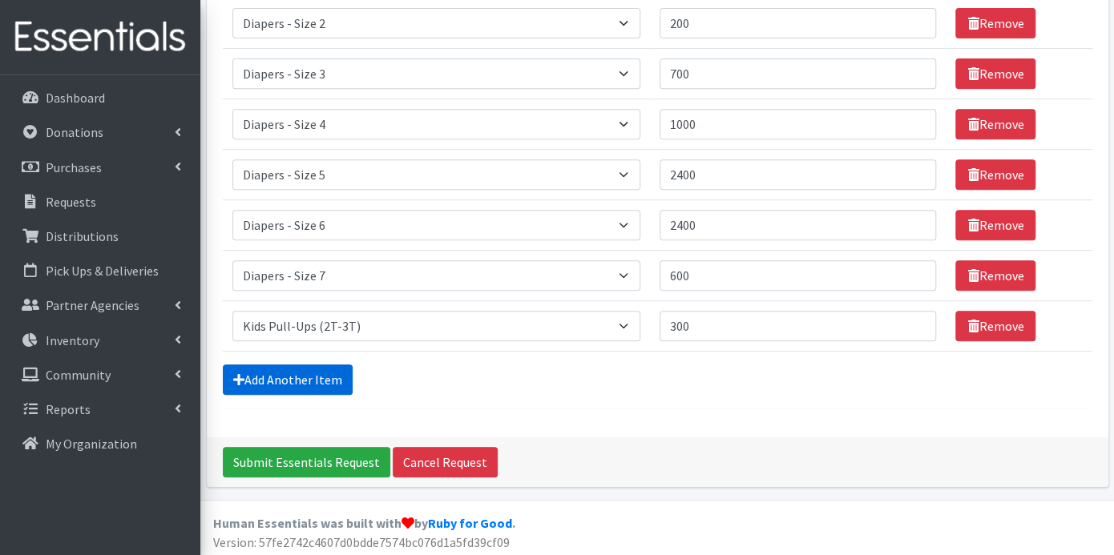
click at [313, 374] on link "Add Another Item" at bounding box center [288, 380] width 130 height 30
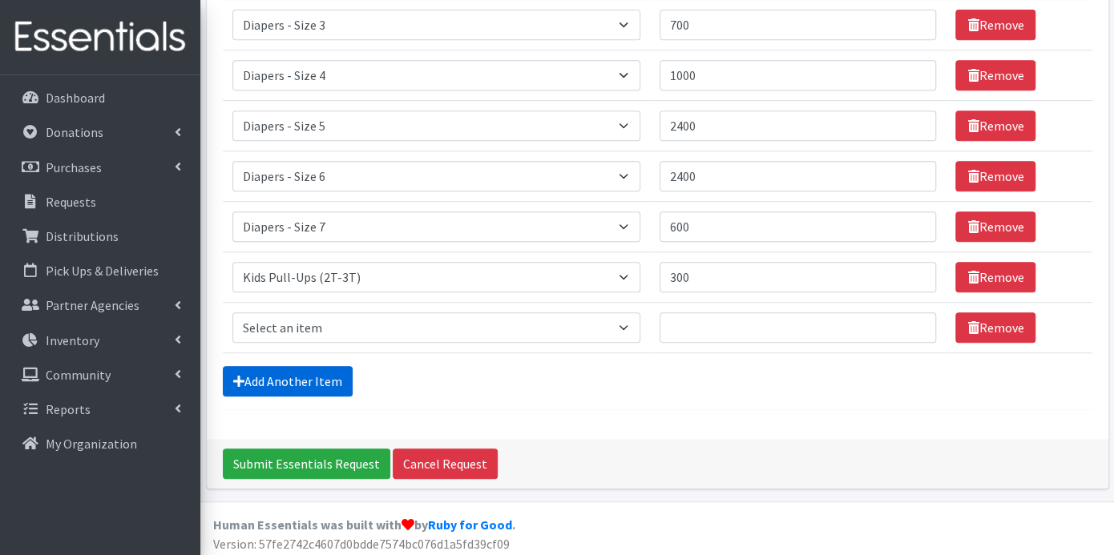
scroll to position [352, 0]
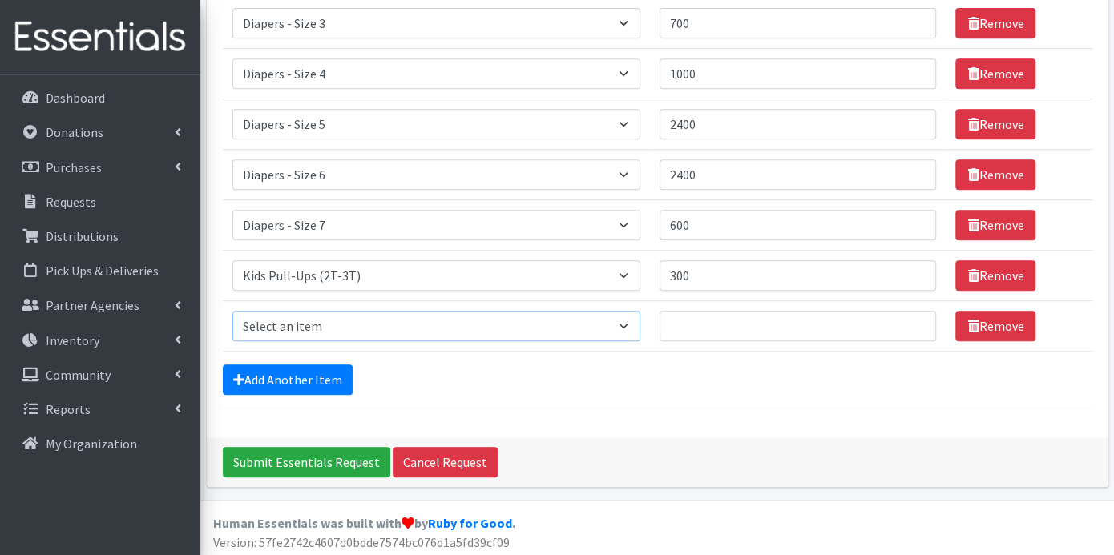
click at [625, 323] on select "Select an item Box - 2T-3T Pull-ups [200 Pull-ups/8 Packs] Box - 3T-4T Pull-ups…" at bounding box center [436, 326] width 409 height 30
select select "9787"
click at [232, 311] on select "Select an item Box - 2T-3T Pull-ups [200 Pull-ups/8 Packs] Box - 3T-4T Pull-ups…" at bounding box center [436, 326] width 409 height 30
click at [680, 319] on input "Quantity" at bounding box center [798, 326] width 276 height 30
type input "450"
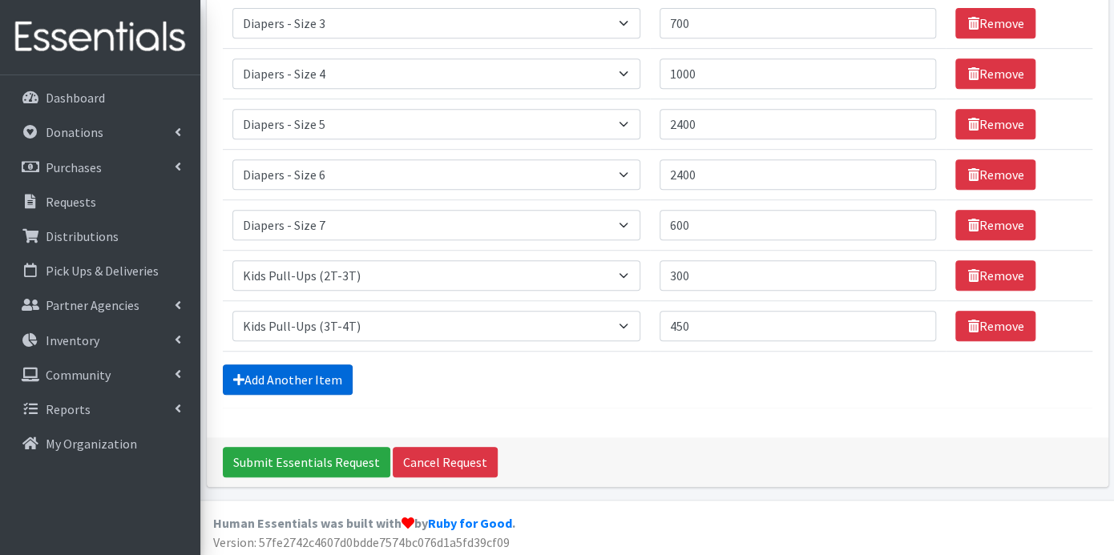
click at [333, 374] on link "Add Another Item" at bounding box center [288, 380] width 130 height 30
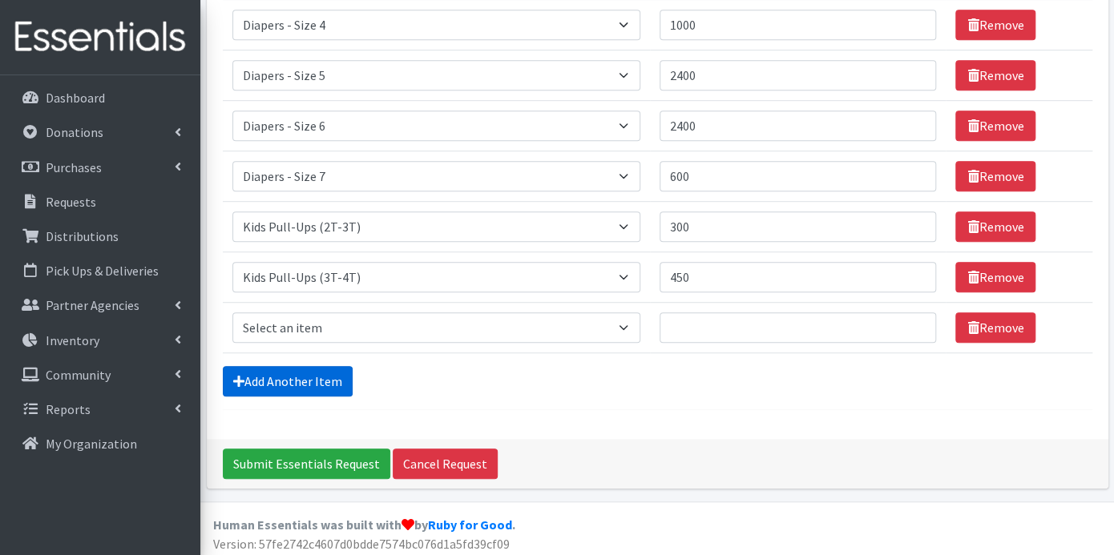
scroll to position [401, 0]
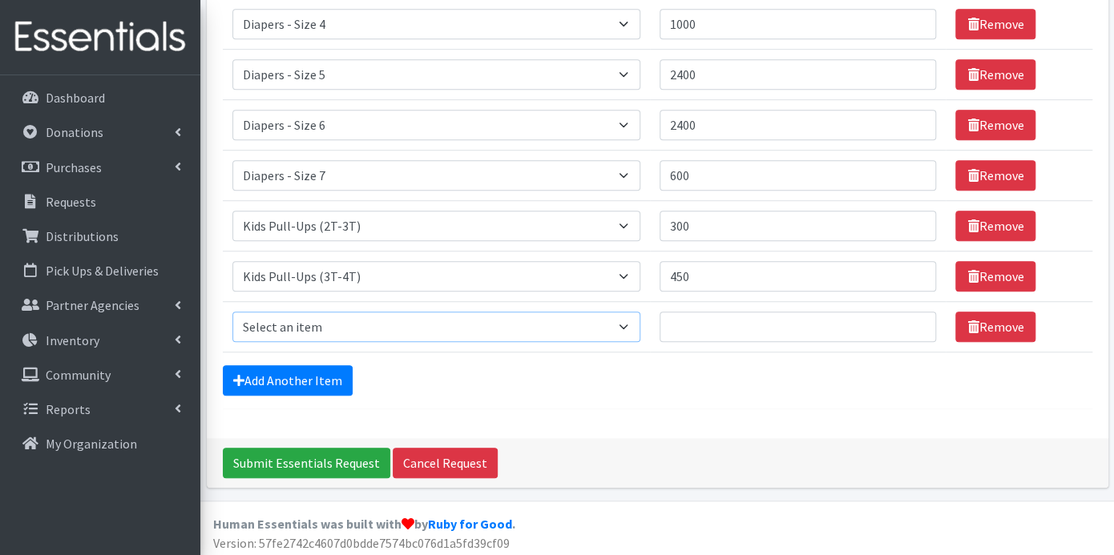
click at [621, 317] on select "Select an item Box - 2T-3T Pull-ups [200 Pull-ups/8 Packs] Box - 3T-4T Pull-ups…" at bounding box center [436, 327] width 409 height 30
select select "9789"
click at [232, 312] on select "Select an item Box - 2T-3T Pull-ups [200 Pull-ups/8 Packs] Box - 3T-4T Pull-ups…" at bounding box center [436, 327] width 409 height 30
click at [691, 322] on input "Quantity" at bounding box center [798, 327] width 276 height 30
type input "250"
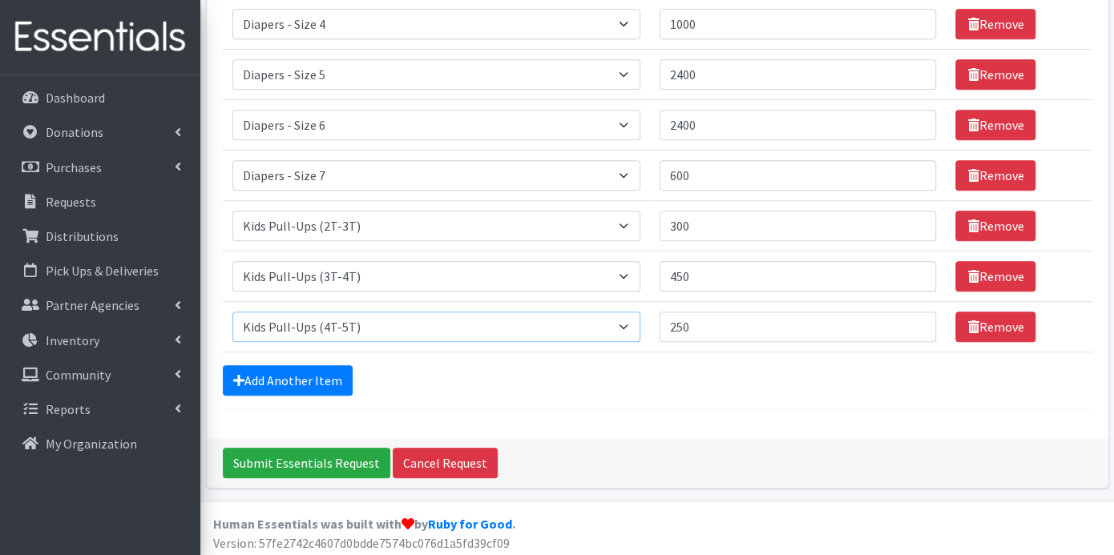
click at [630, 320] on select "Select an item Box - 2T-3T Pull-ups [200 Pull-ups/8 Packs] Box - 3T-4T Pull-ups…" at bounding box center [436, 327] width 409 height 30
click at [631, 322] on select "Select an item Box - 2T-3T Pull-ups [200 Pull-ups/8 Packs] Box - 3T-4T Pull-ups…" at bounding box center [436, 327] width 409 height 30
click at [506, 377] on div "Add Another Item" at bounding box center [657, 380] width 869 height 30
click at [332, 377] on link "Add Another Item" at bounding box center [288, 380] width 130 height 30
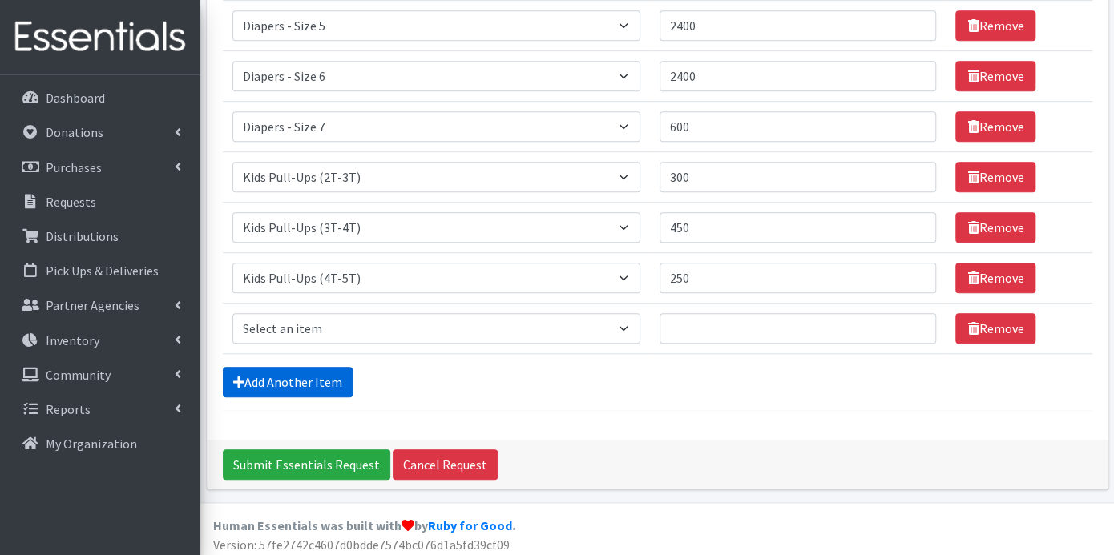
scroll to position [452, 0]
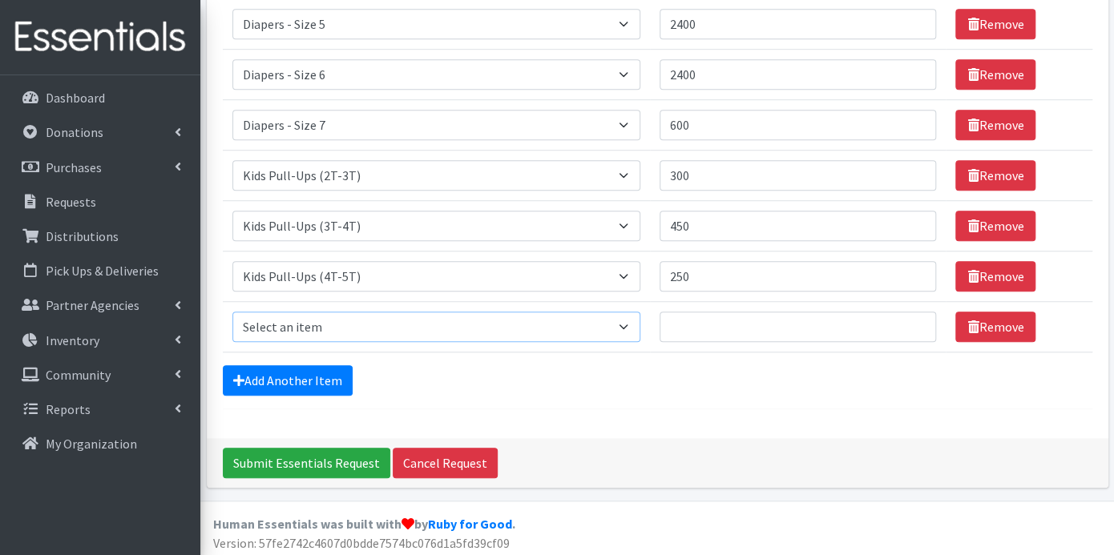
click at [633, 325] on select "Select an item Box - 2T-3T Pull-ups [200 Pull-ups/8 Packs] Box - 3T-4T Pull-ups…" at bounding box center [436, 327] width 409 height 30
select select "9774"
click at [232, 312] on select "Select an item Box - 2T-3T Pull-ups [200 Pull-ups/8 Packs] Box - 3T-4T Pull-ups…" at bounding box center [436, 327] width 409 height 30
click at [677, 327] on input "Quantity" at bounding box center [798, 327] width 276 height 30
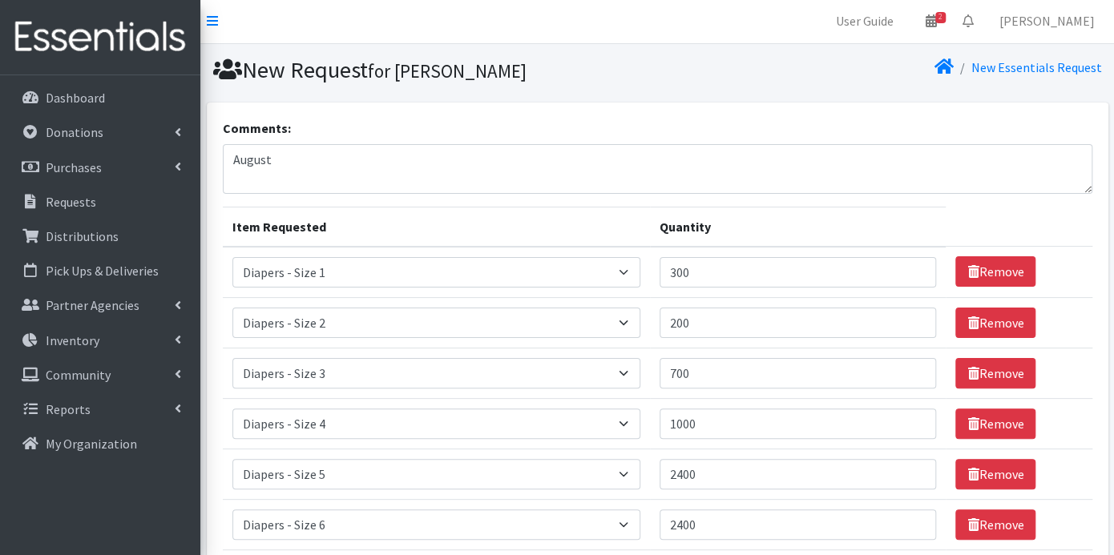
scroll to position [0, 0]
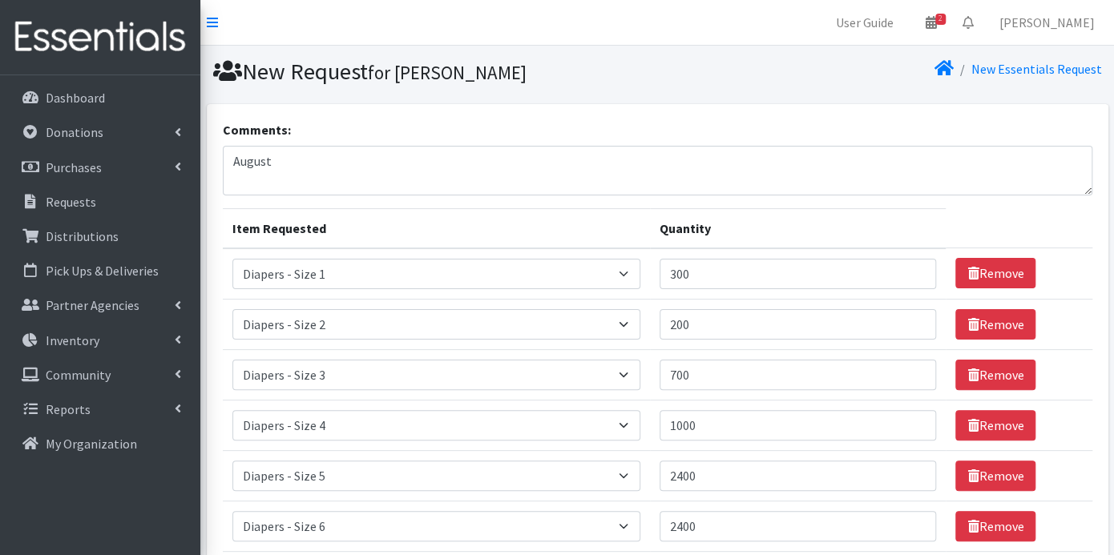
type input "104"
click at [736, 321] on input "200" at bounding box center [798, 324] width 276 height 30
click at [736, 361] on input "700" at bounding box center [798, 375] width 276 height 30
click at [725, 469] on input "2400" at bounding box center [798, 476] width 276 height 30
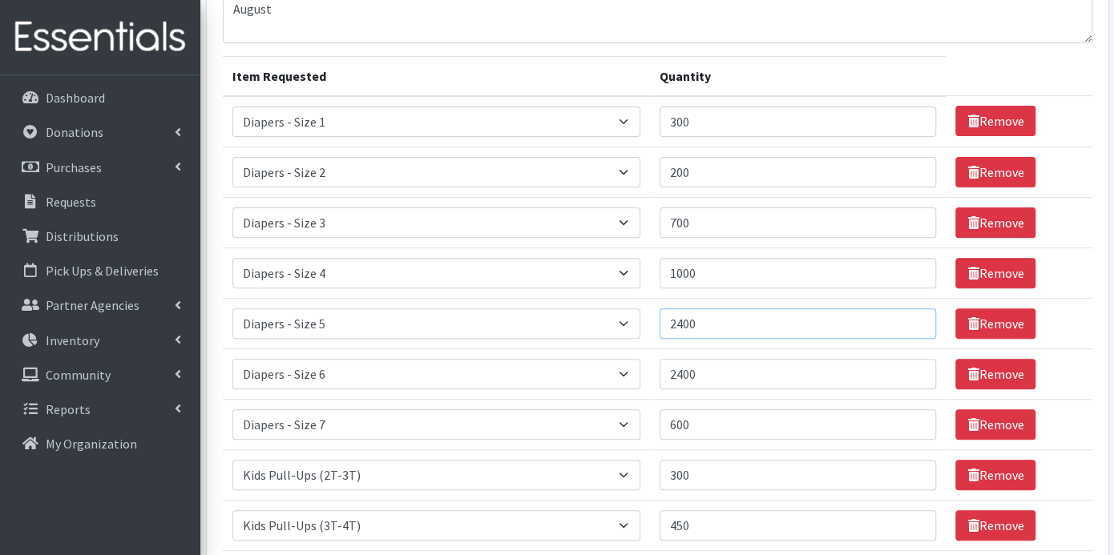
scroll to position [178, 0]
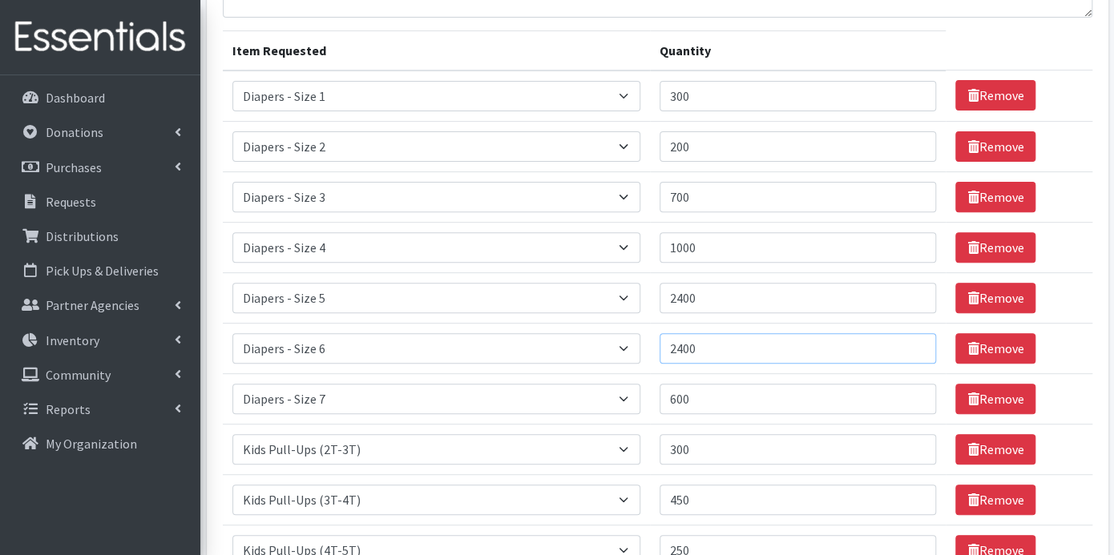
click at [721, 355] on input "2400" at bounding box center [798, 348] width 276 height 30
click at [718, 394] on input "600" at bounding box center [798, 399] width 276 height 30
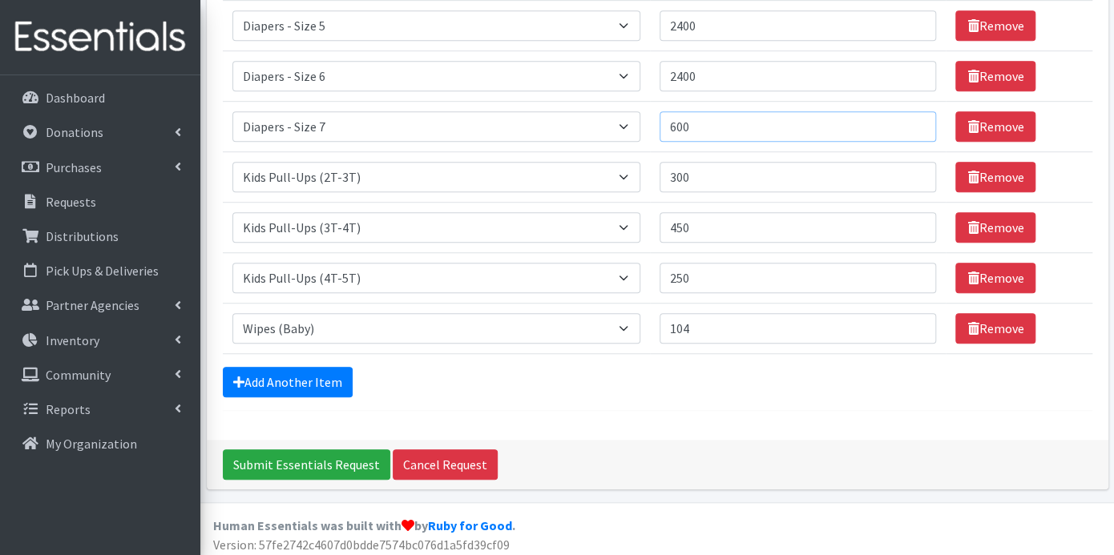
scroll to position [452, 0]
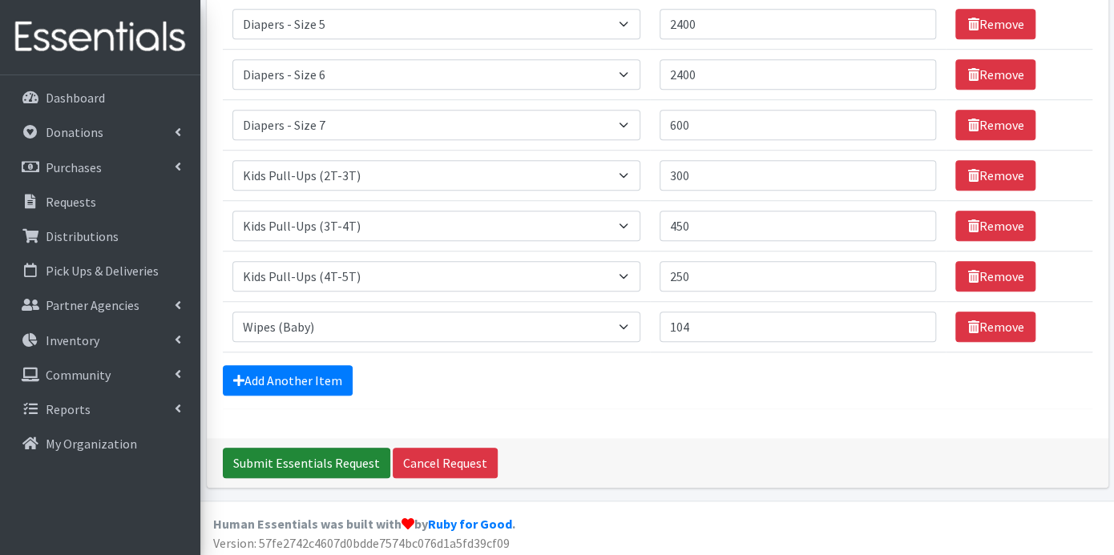
click at [348, 458] on input "Submit Essentials Request" at bounding box center [306, 463] width 167 height 30
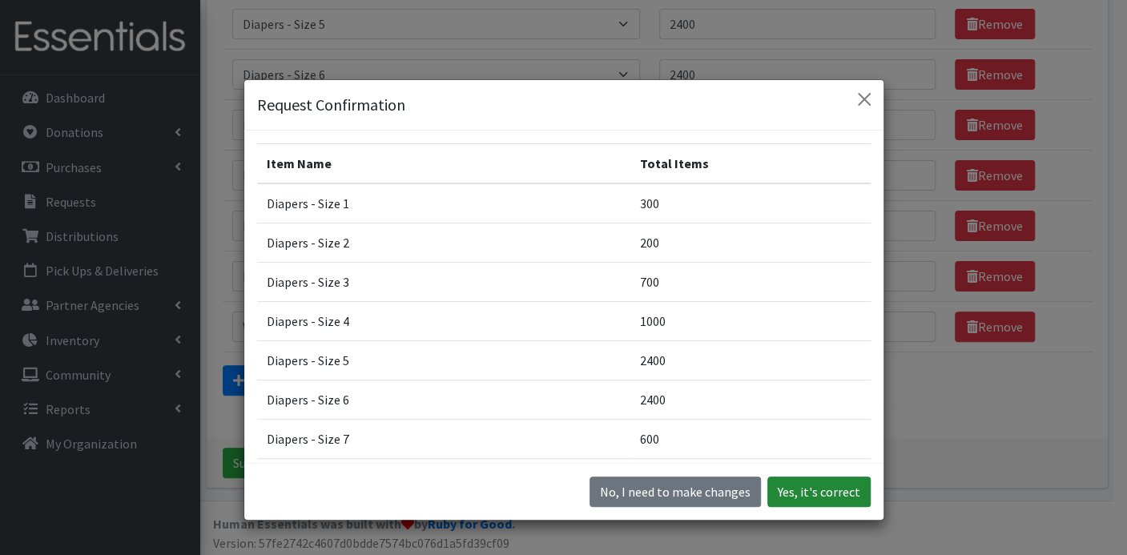
click at [817, 490] on button "Yes, it's correct" at bounding box center [819, 492] width 103 height 30
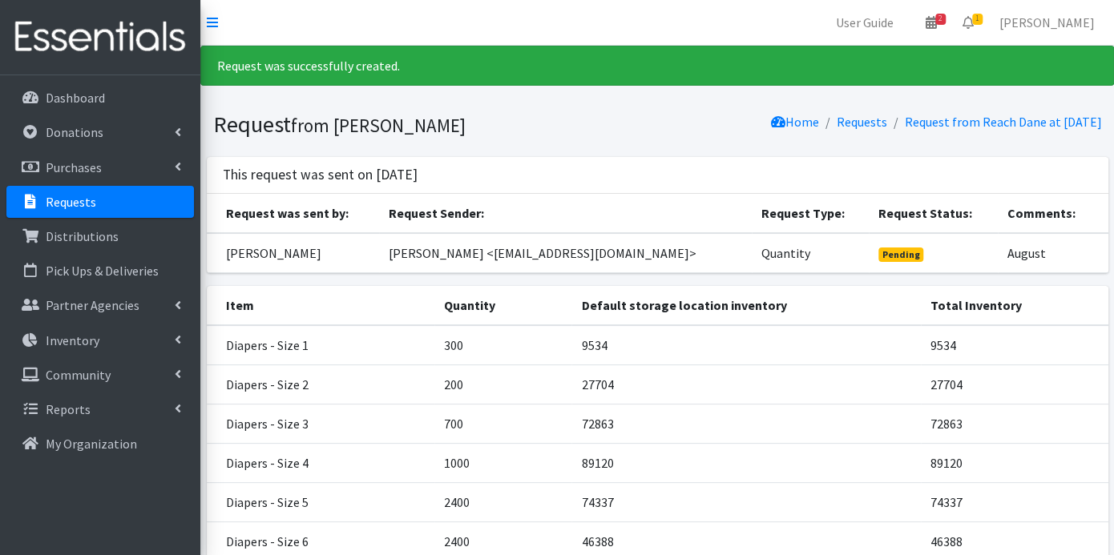
scroll to position [359, 0]
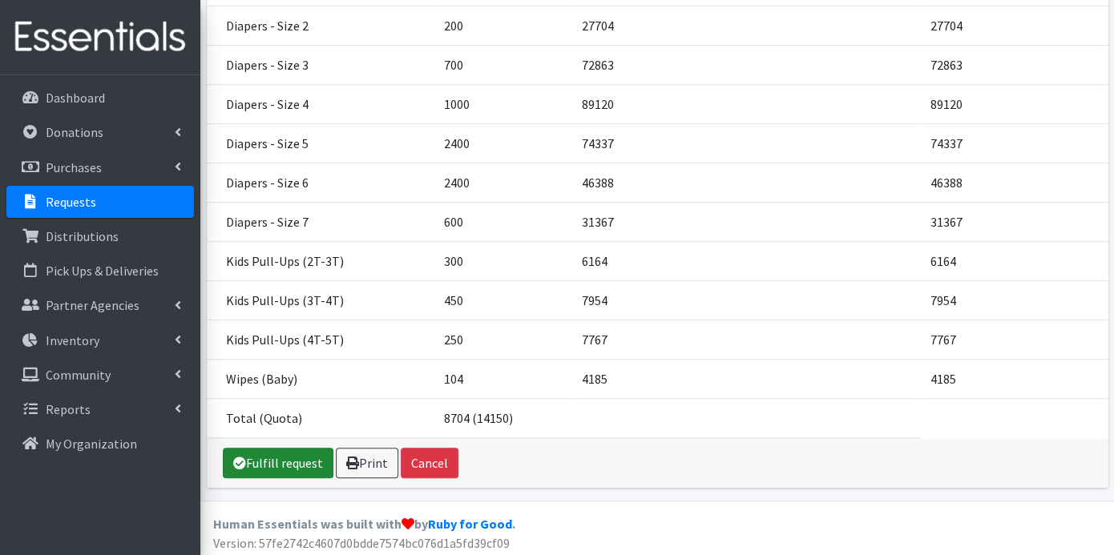
click at [296, 456] on link "Fulfill request" at bounding box center [278, 463] width 111 height 30
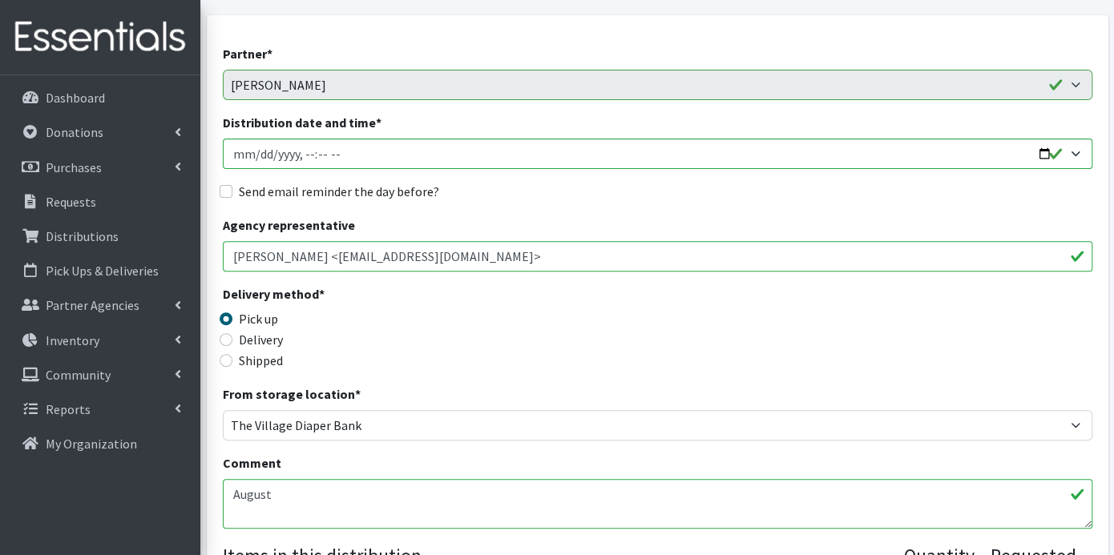
scroll to position [127, 0]
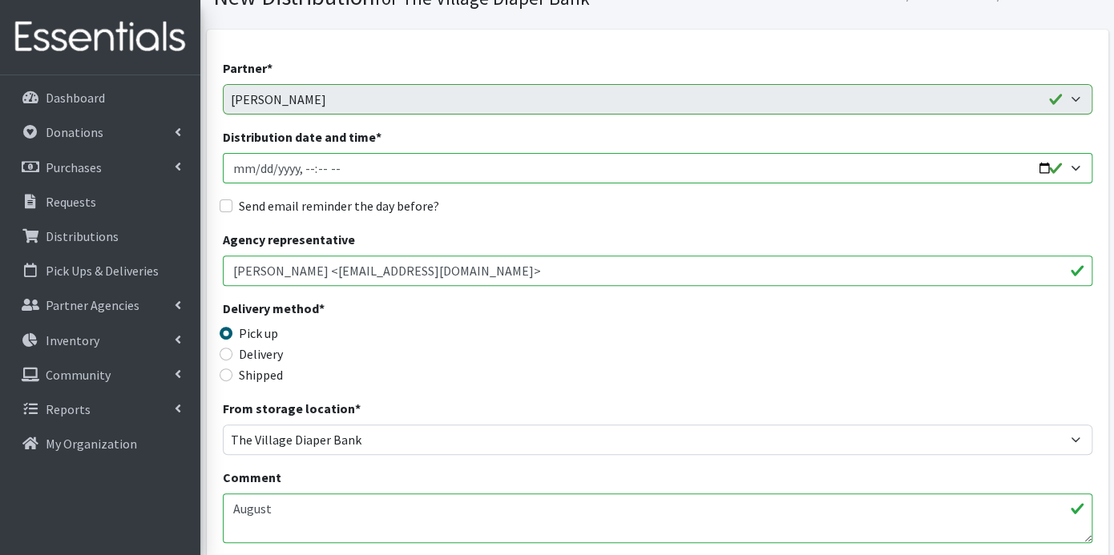
click at [260, 169] on input "Distribution date and time *" at bounding box center [657, 168] width 869 height 30
type input "[DATE]T23:59"
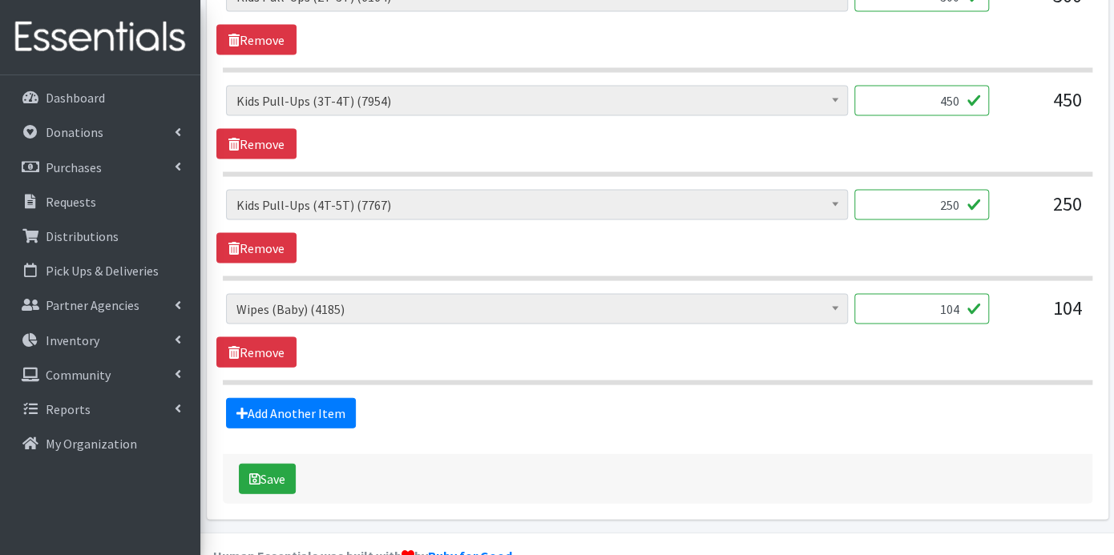
scroll to position [1552, 0]
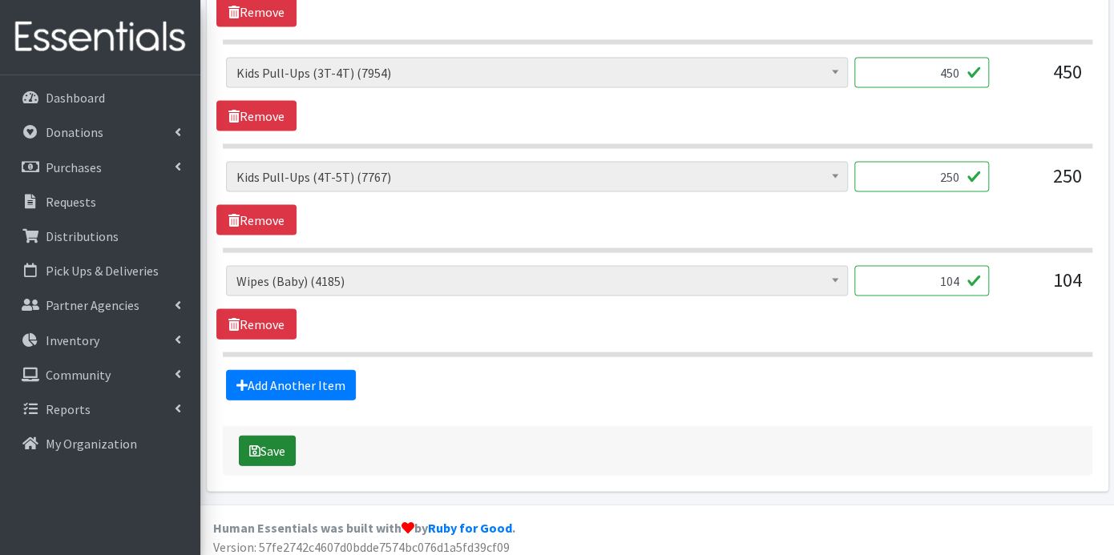
click at [288, 441] on button "Save" at bounding box center [267, 451] width 57 height 30
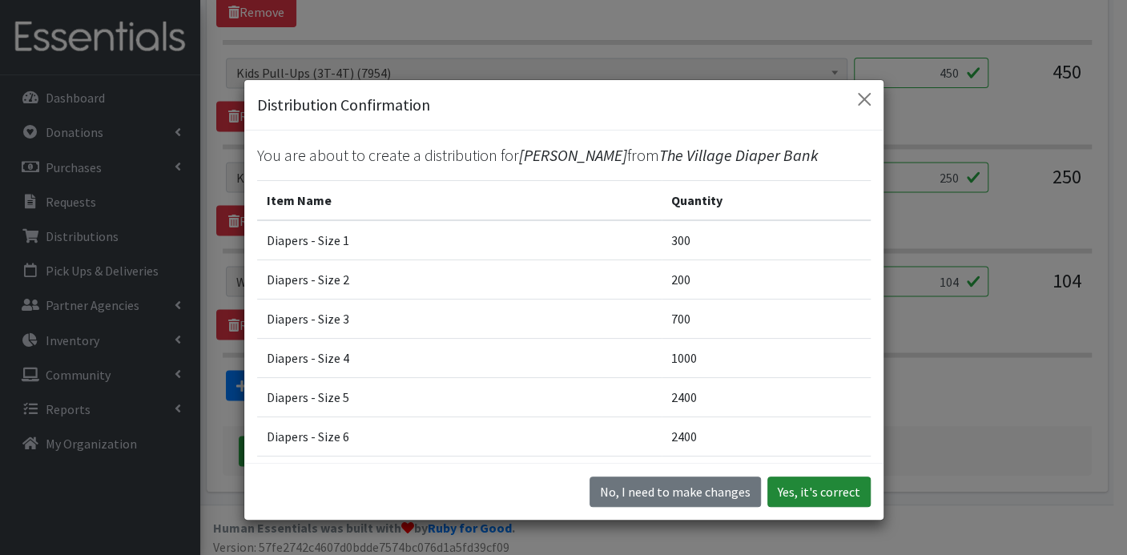
click at [801, 490] on button "Yes, it's correct" at bounding box center [819, 492] width 103 height 30
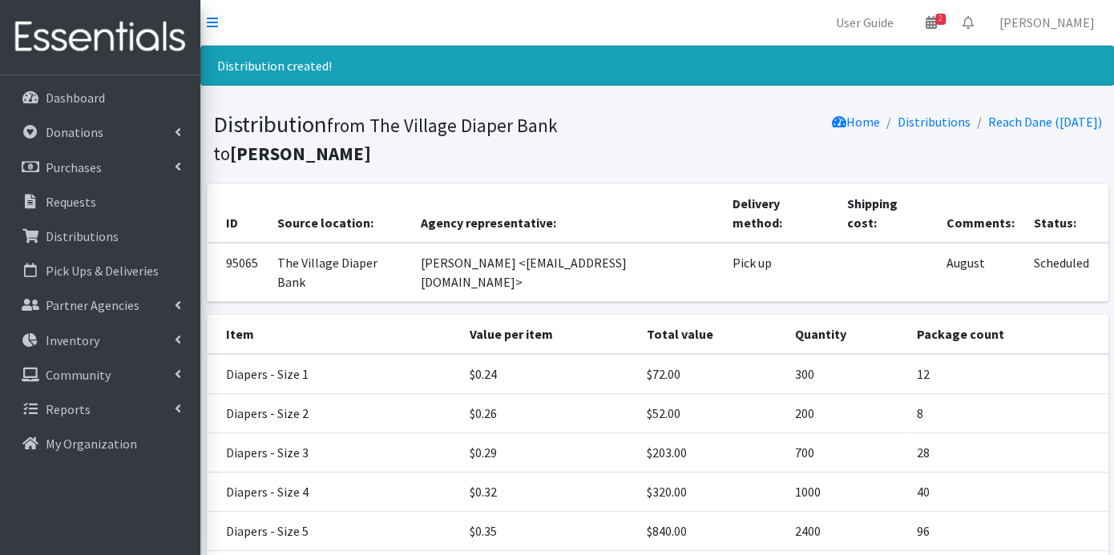
scroll to position [350, 0]
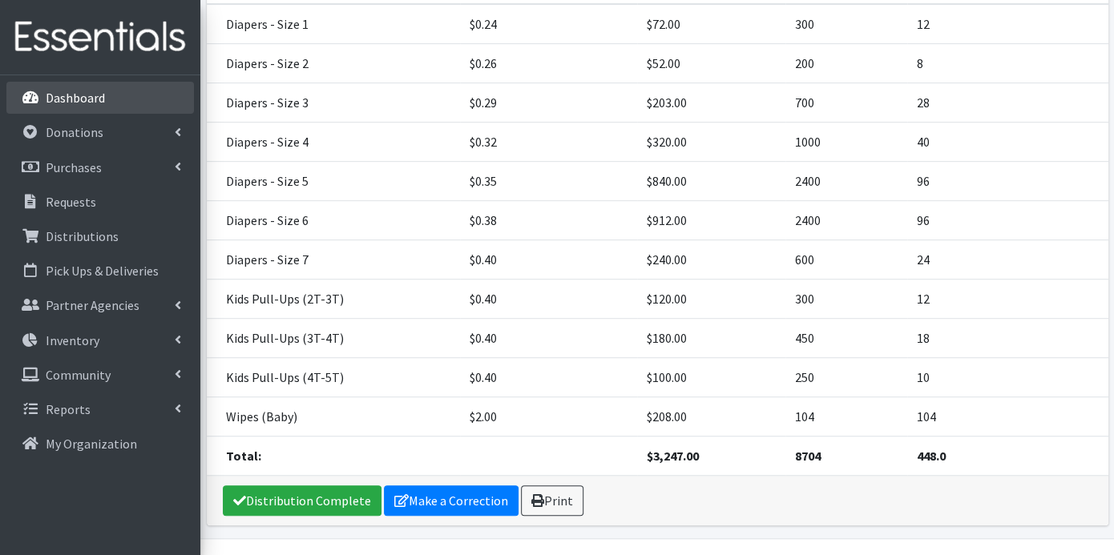
click at [78, 99] on p "Dashboard" at bounding box center [75, 98] width 59 height 16
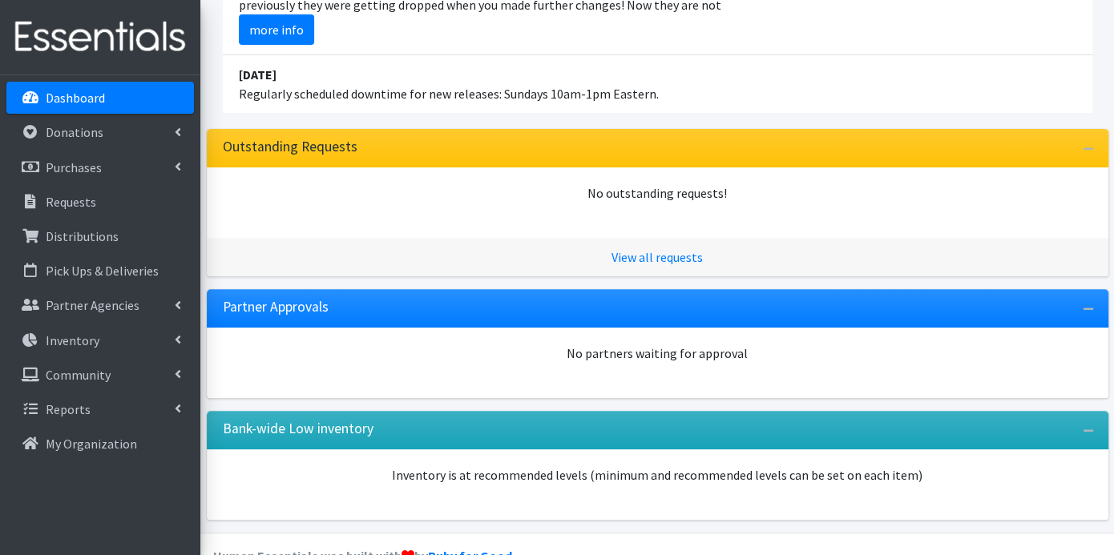
scroll to position [247, 0]
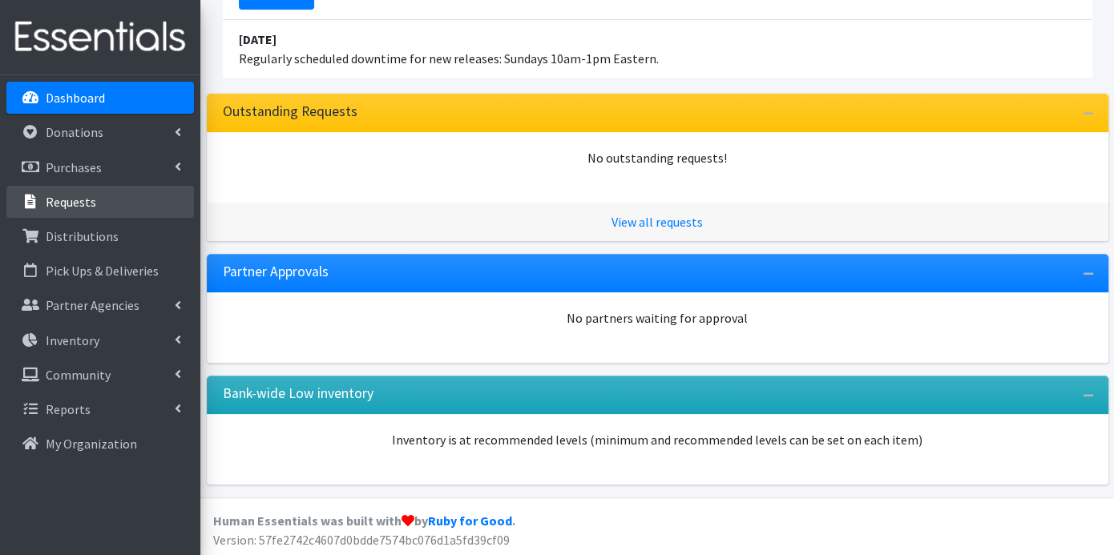
click at [112, 201] on link "Requests" at bounding box center [100, 202] width 188 height 32
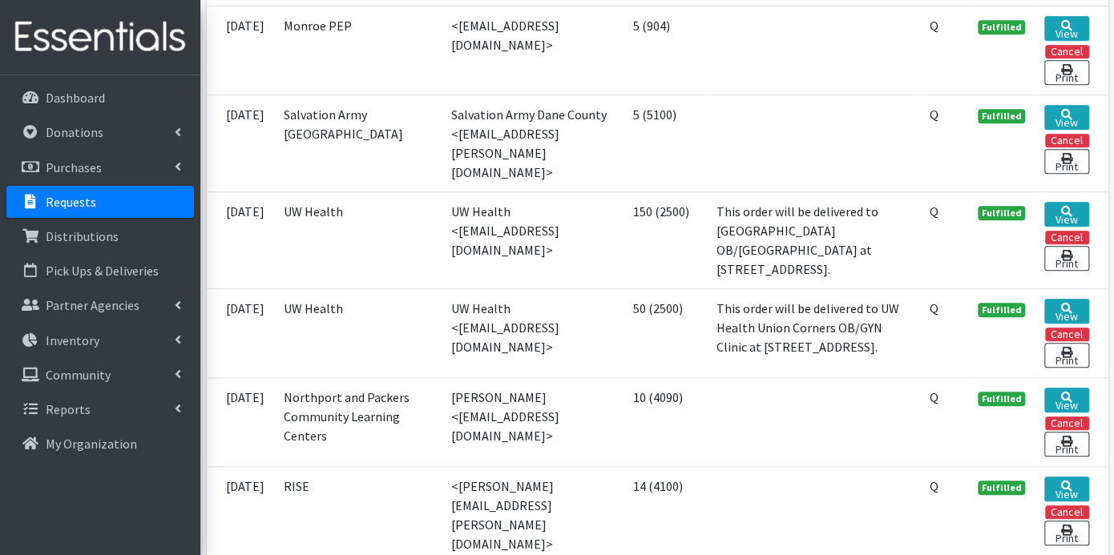
scroll to position [890, 0]
